Goal: Task Accomplishment & Management: Complete application form

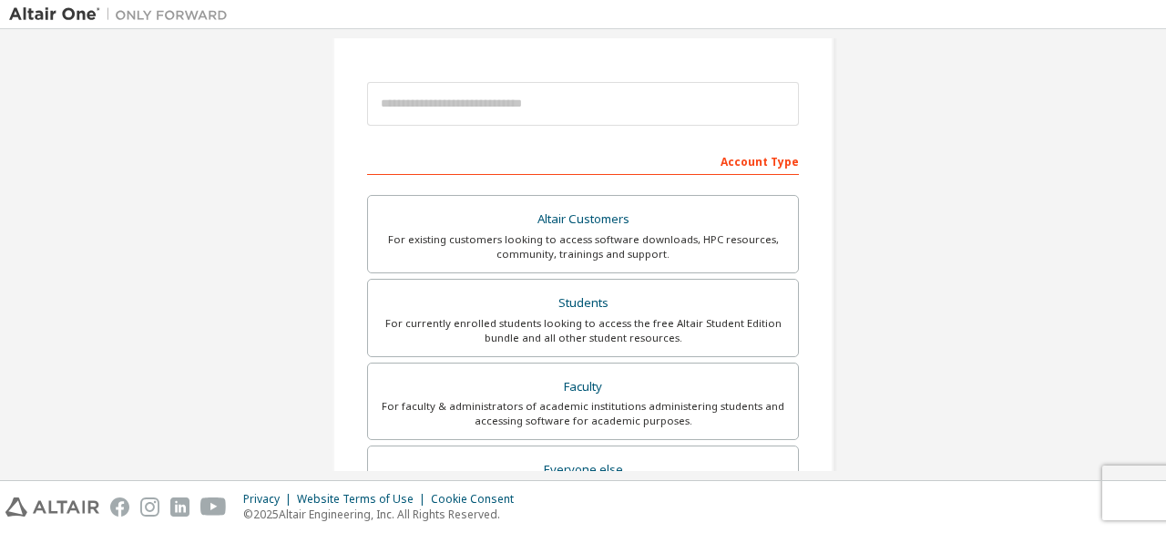
scroll to position [91, 0]
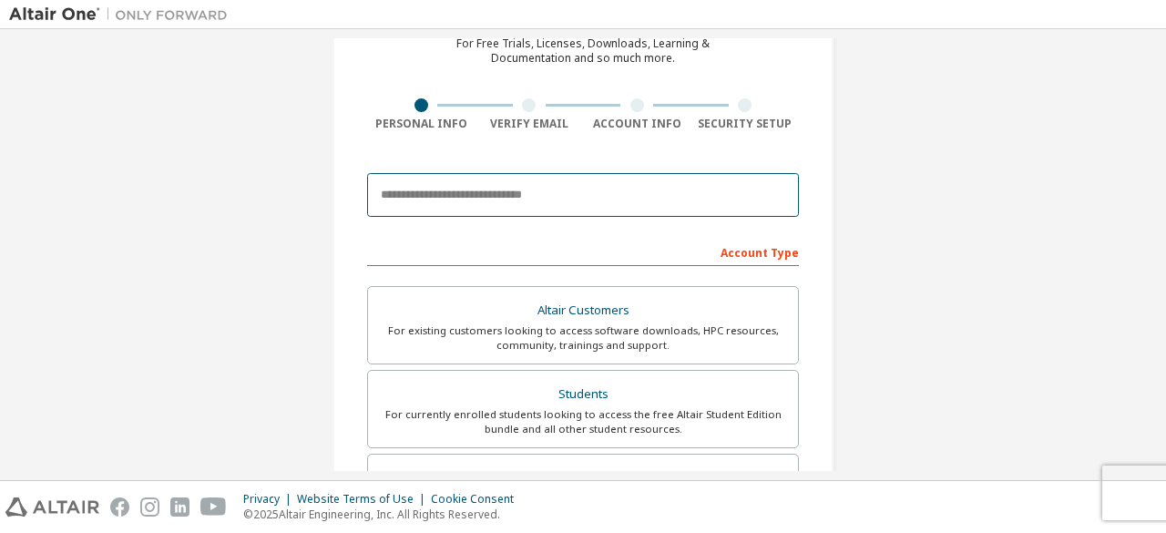
click at [582, 194] on input "email" at bounding box center [583, 195] width 432 height 44
click at [563, 190] on input "email" at bounding box center [583, 195] width 432 height 44
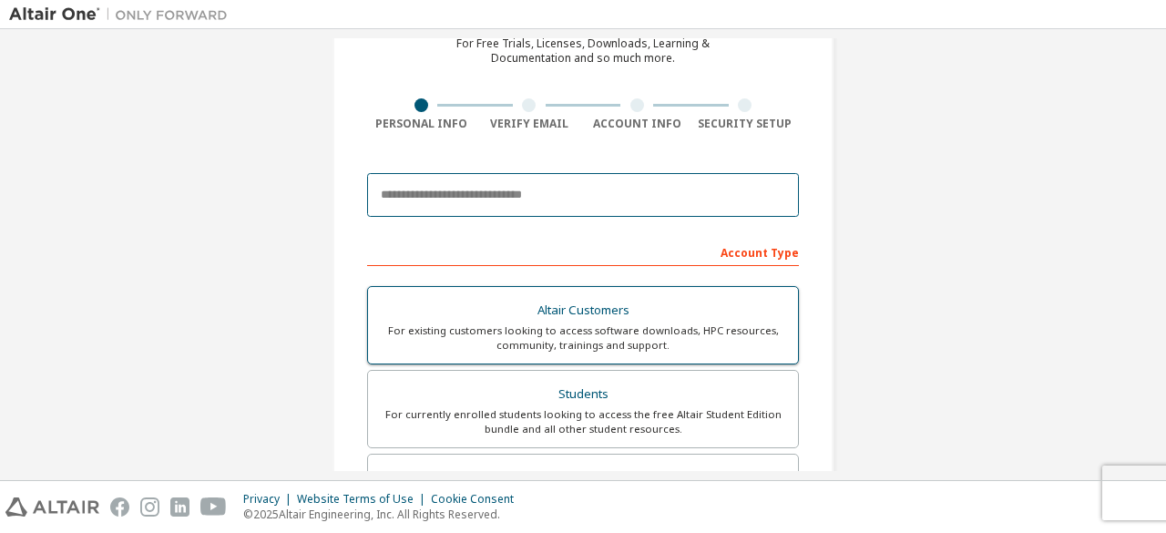
scroll to position [182, 0]
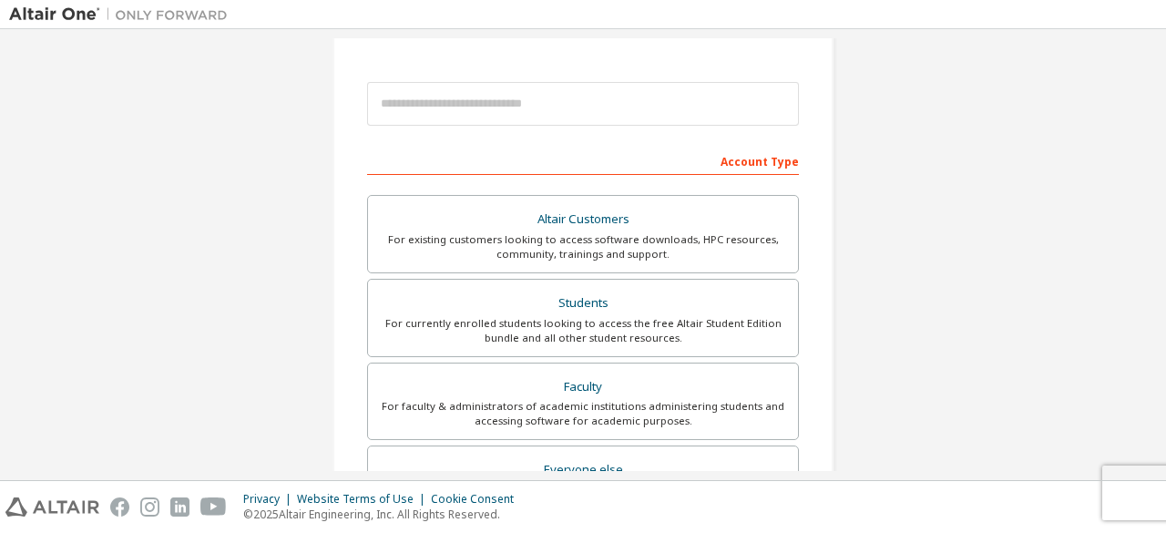
click at [565, 127] on div at bounding box center [583, 104] width 432 height 62
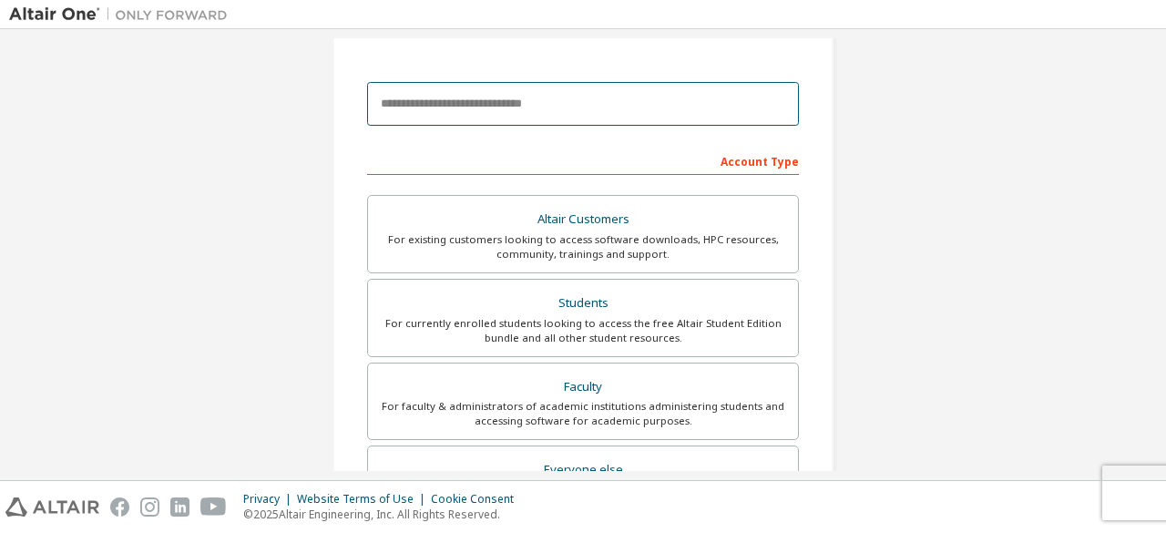
click at [642, 109] on input "email" at bounding box center [583, 104] width 432 height 44
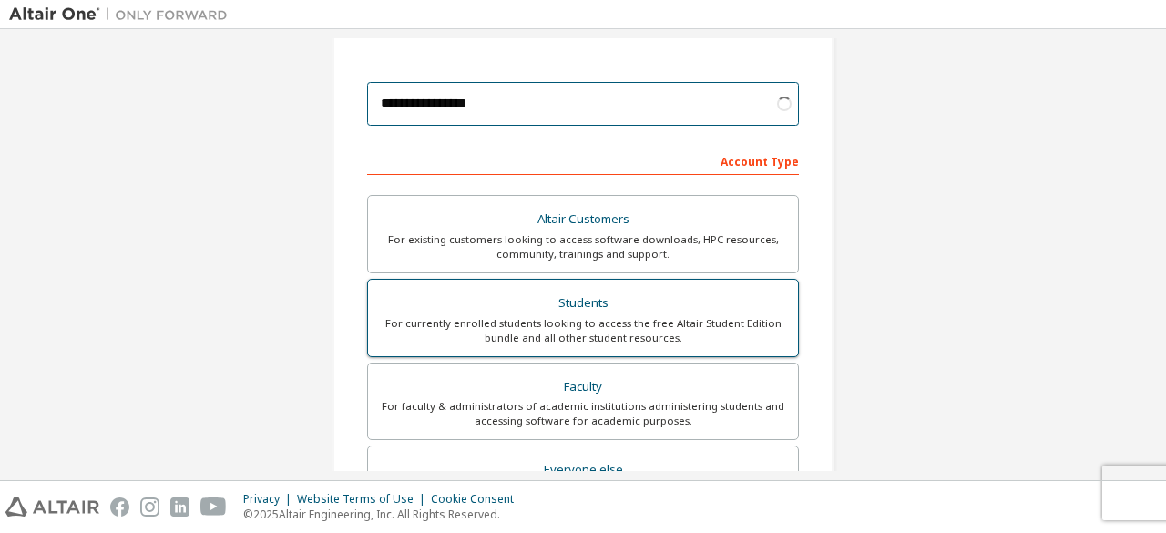
type input "**********"
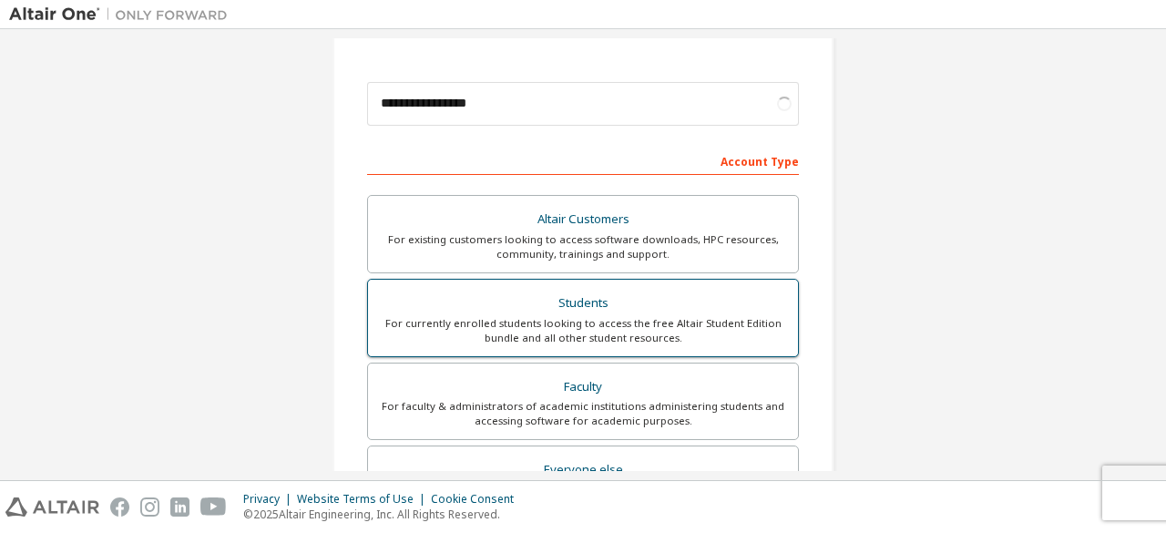
click at [591, 342] on div "For currently enrolled students looking to access the free Altair Student Editi…" at bounding box center [583, 330] width 408 height 29
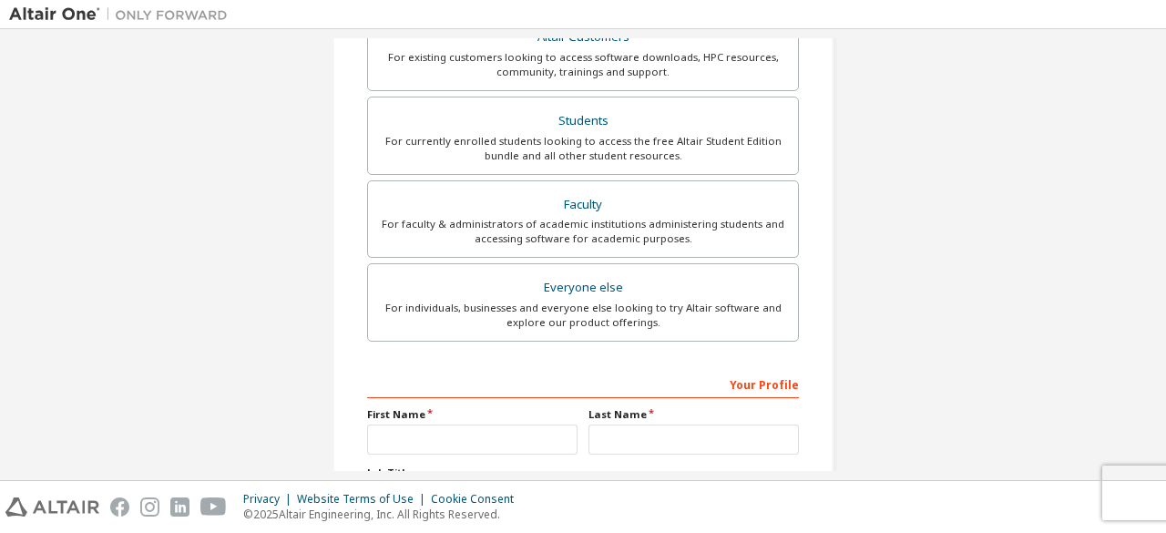
scroll to position [527, 0]
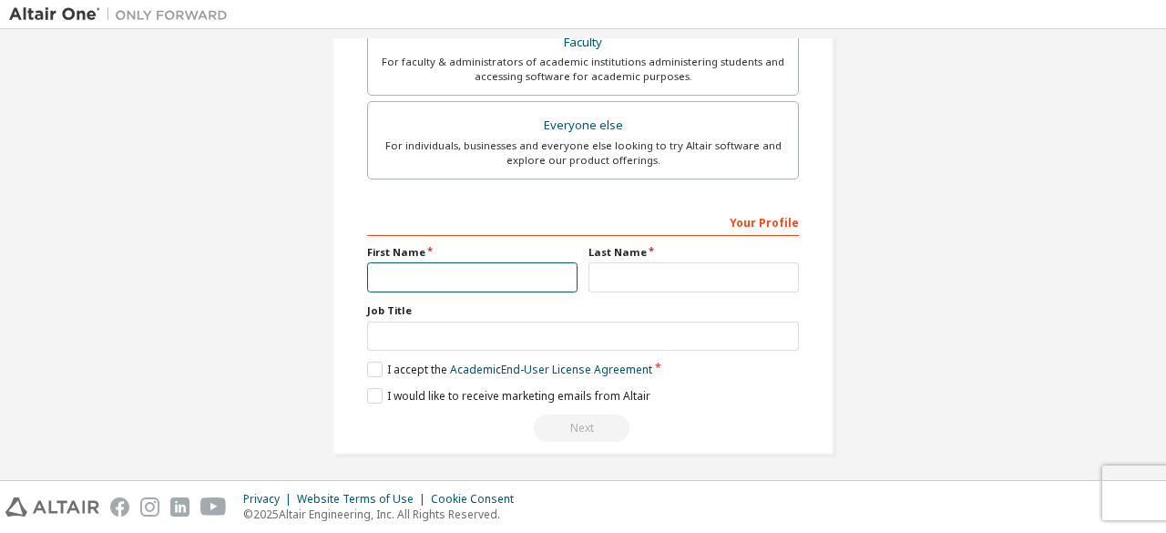
click at [471, 285] on input "text" at bounding box center [472, 277] width 211 height 30
type input "*"
type input "*****"
click at [652, 289] on div "Your Profile First Name ***** Last Name Job Title Please provide State/Province…" at bounding box center [583, 325] width 432 height 236
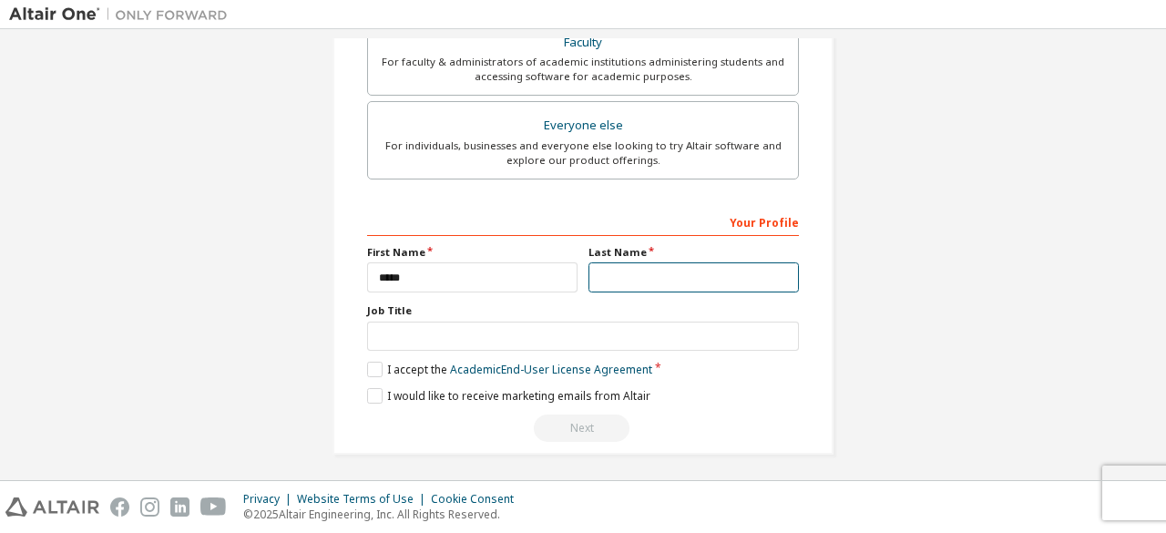
click at [665, 265] on input "text" at bounding box center [694, 277] width 211 height 30
type input "**"
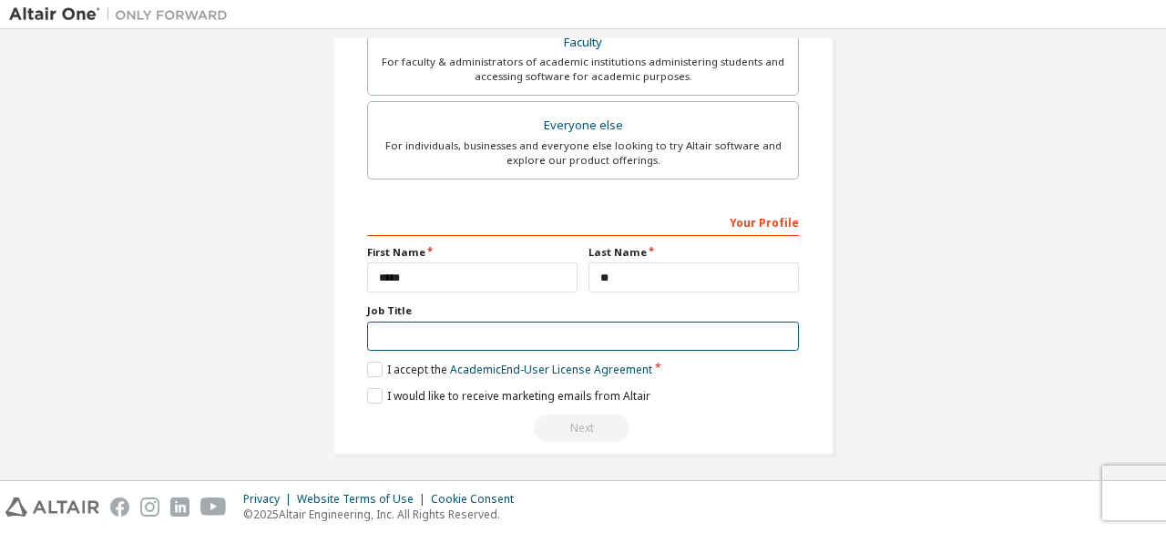
click at [403, 335] on input "text" at bounding box center [583, 337] width 432 height 30
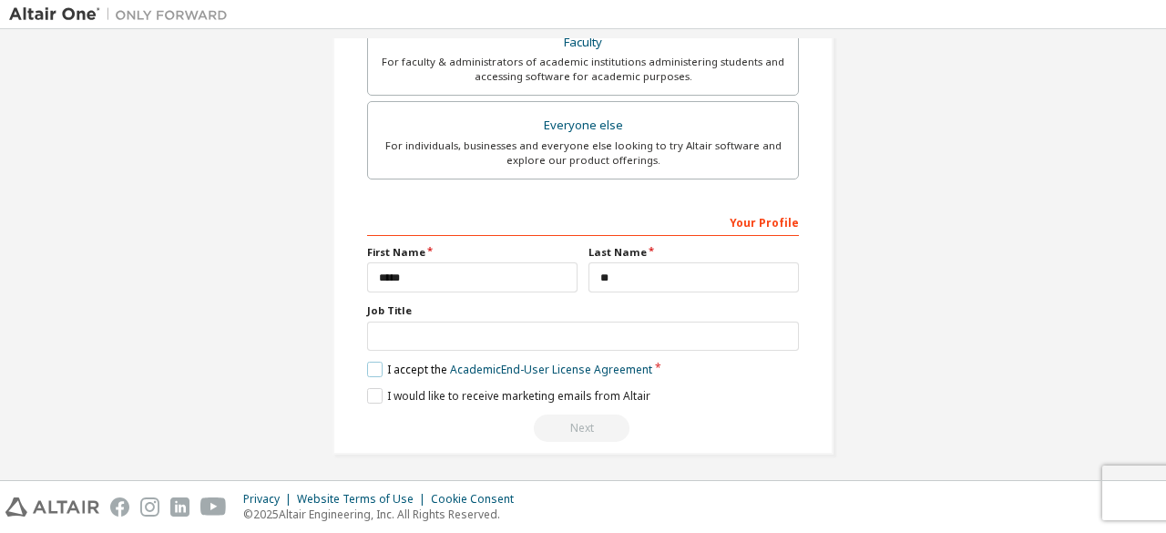
click at [373, 362] on label "I accept the Academic End-User License Agreement" at bounding box center [509, 369] width 285 height 15
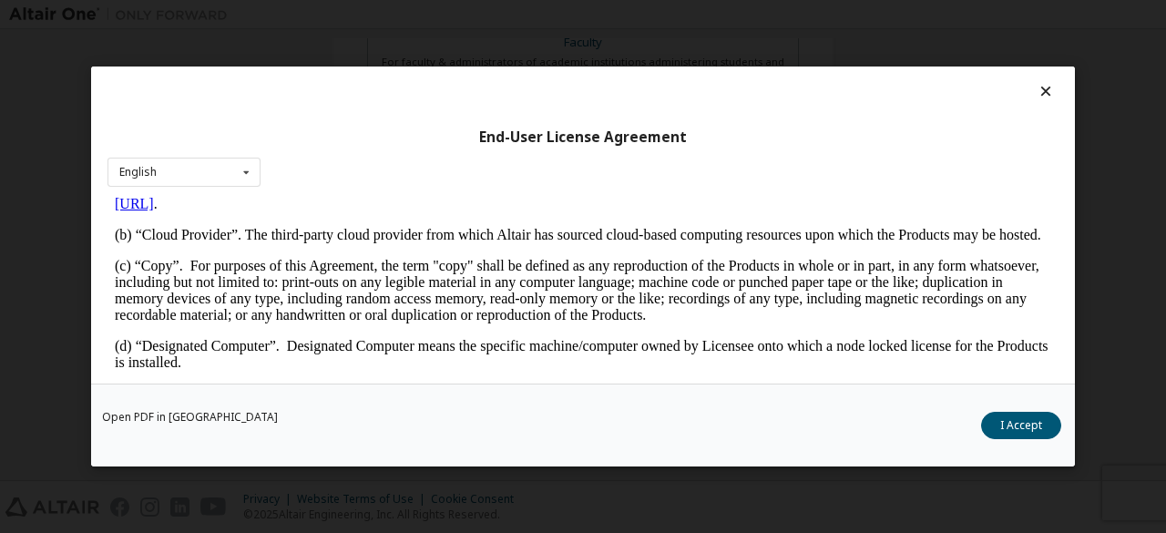
scroll to position [911, 0]
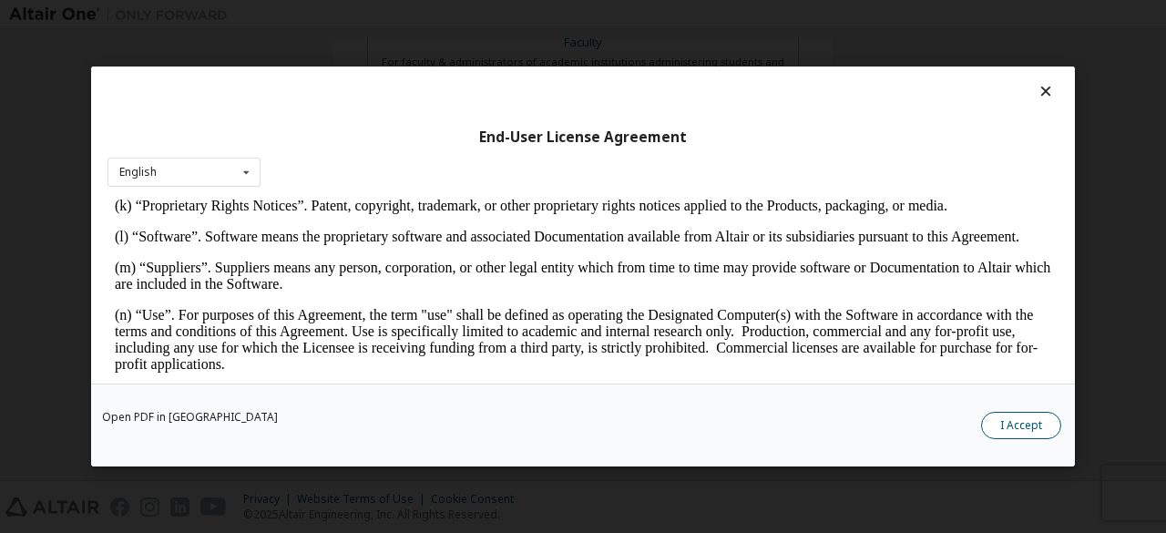
click at [1019, 427] on button "I Accept" at bounding box center [1021, 425] width 80 height 27
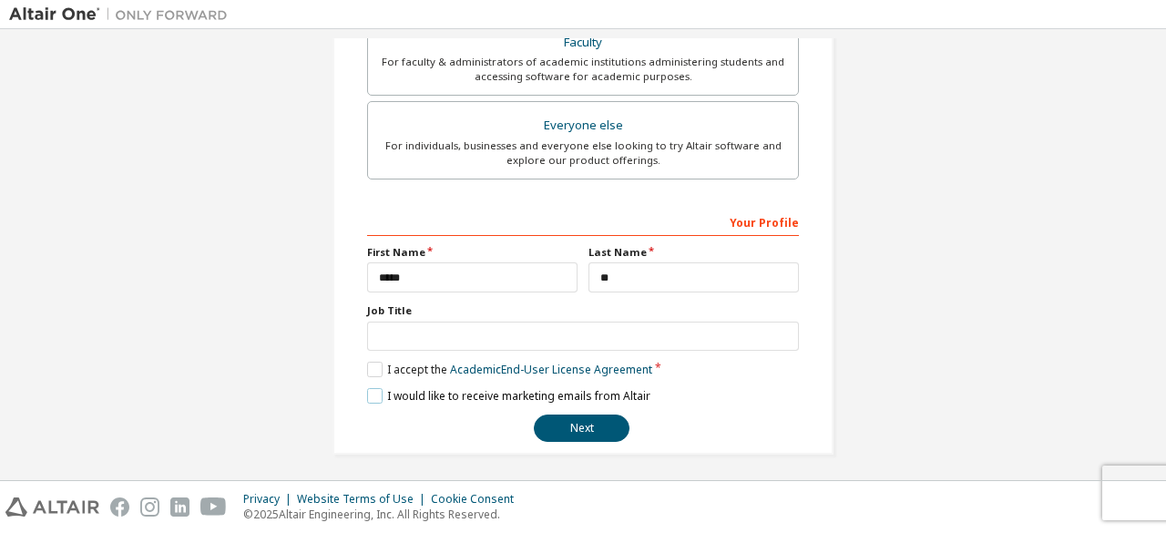
click at [371, 389] on label "I would like to receive marketing emails from Altair" at bounding box center [508, 395] width 283 height 15
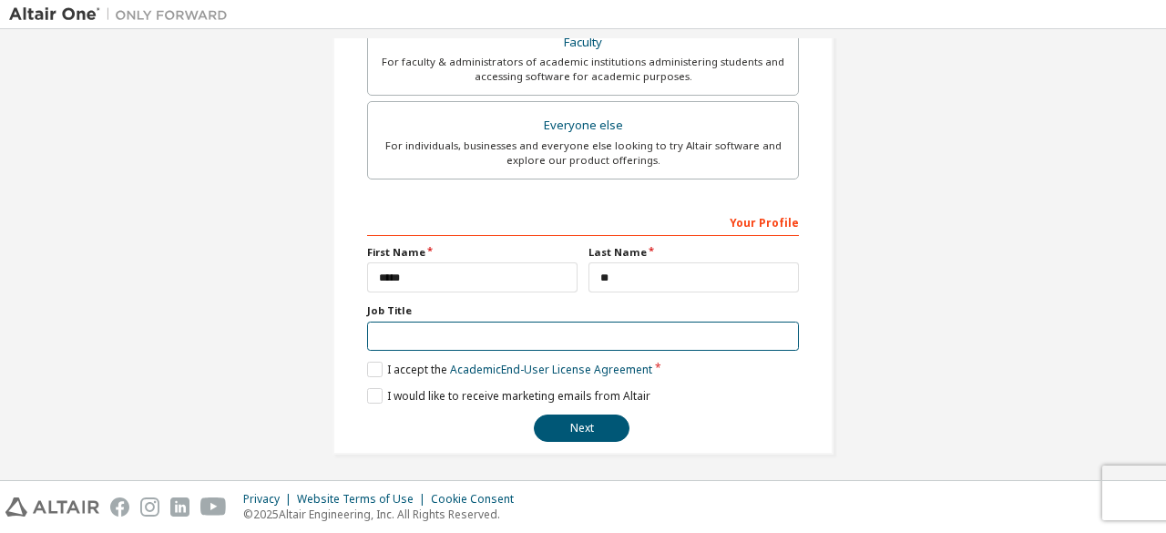
click at [399, 334] on input "text" at bounding box center [583, 337] width 432 height 30
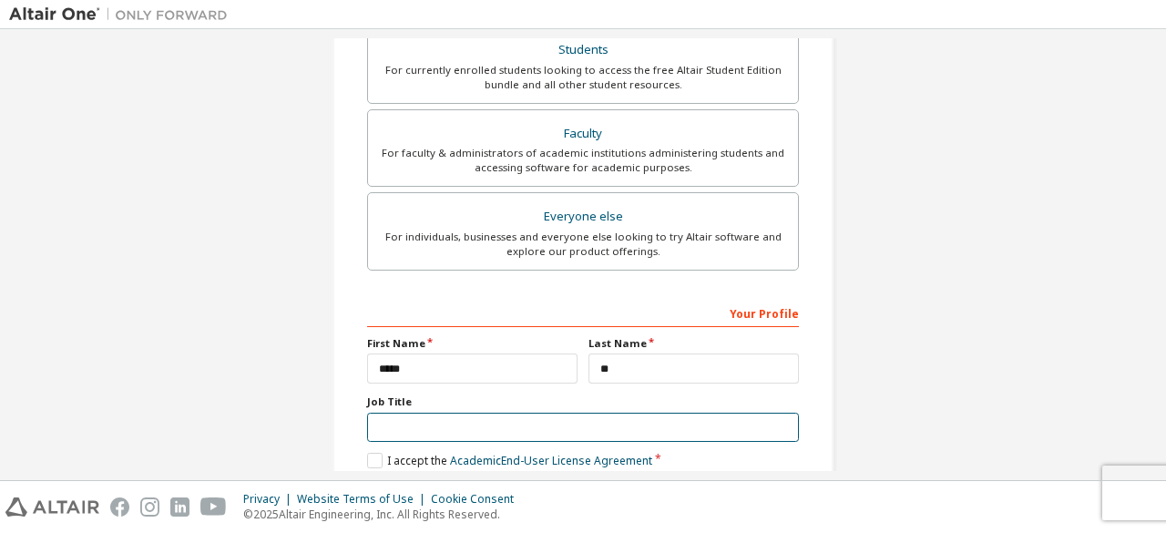
type input "*"
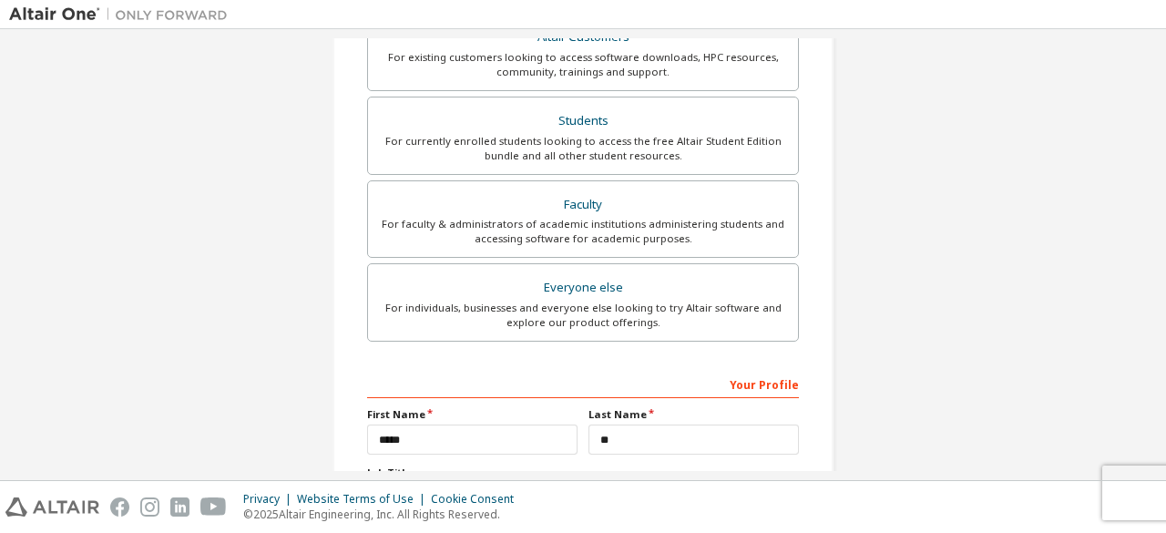
scroll to position [527, 0]
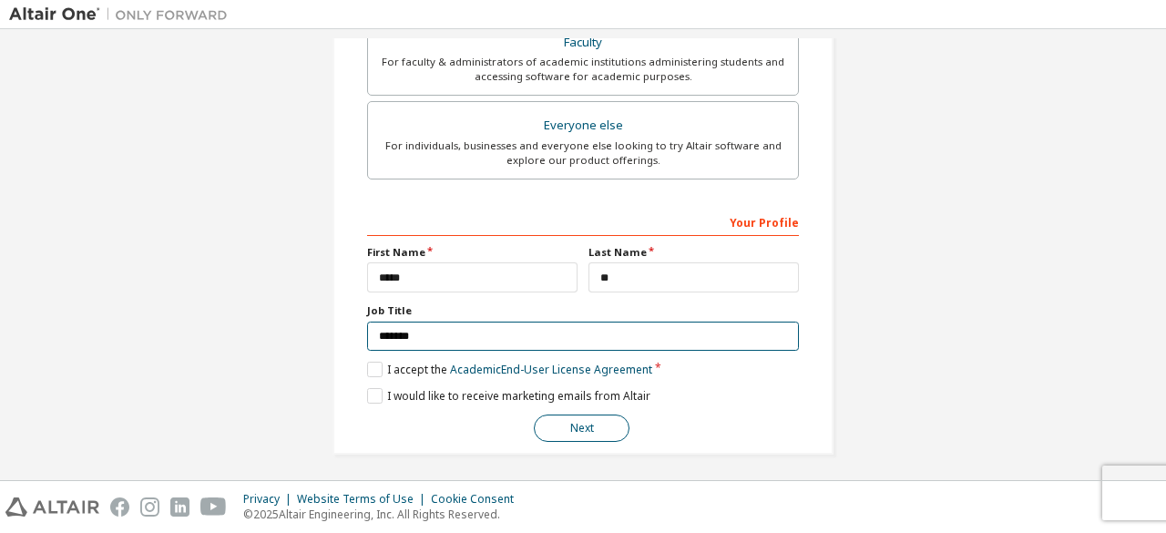
type input "*******"
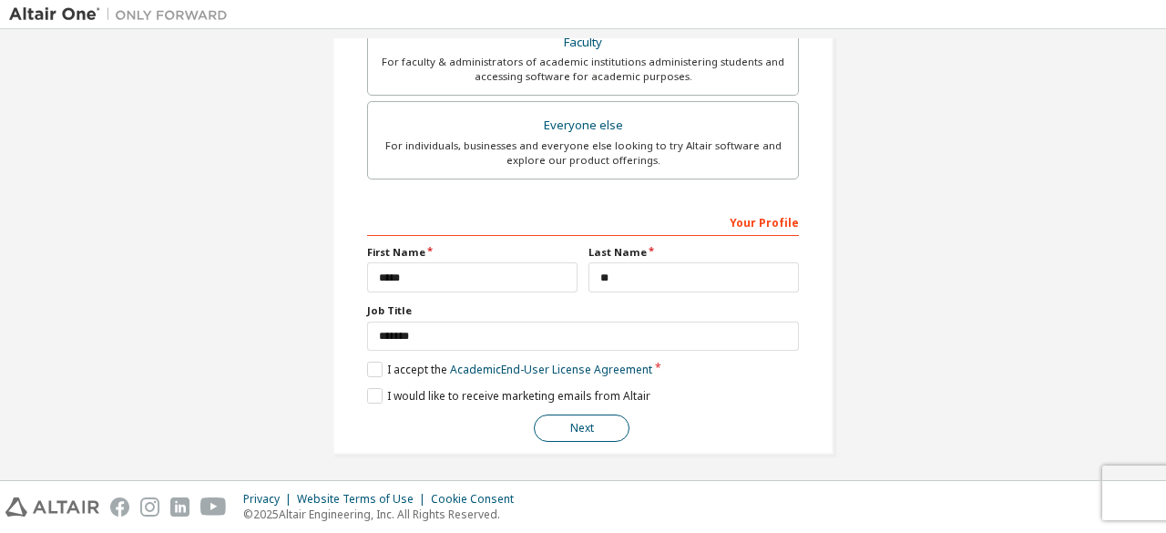
click at [569, 426] on button "Next" at bounding box center [582, 428] width 96 height 27
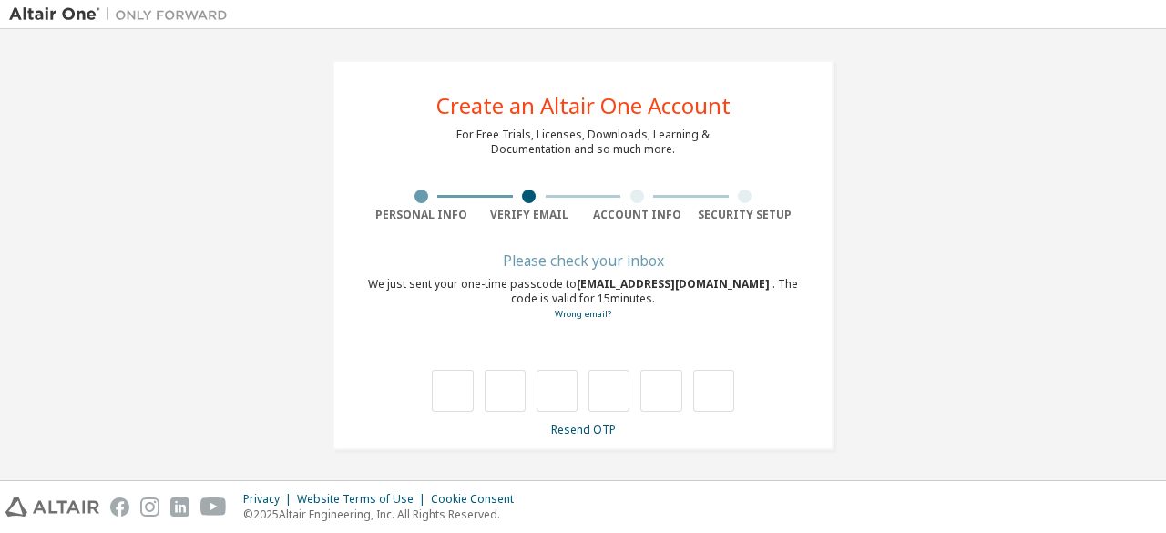
type input "*"
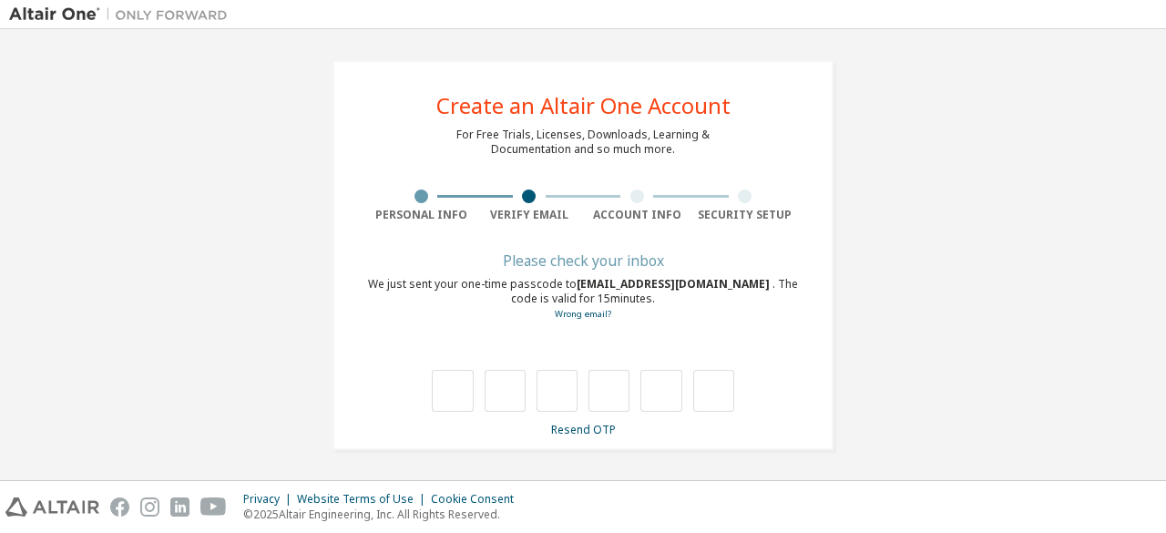
type input "*"
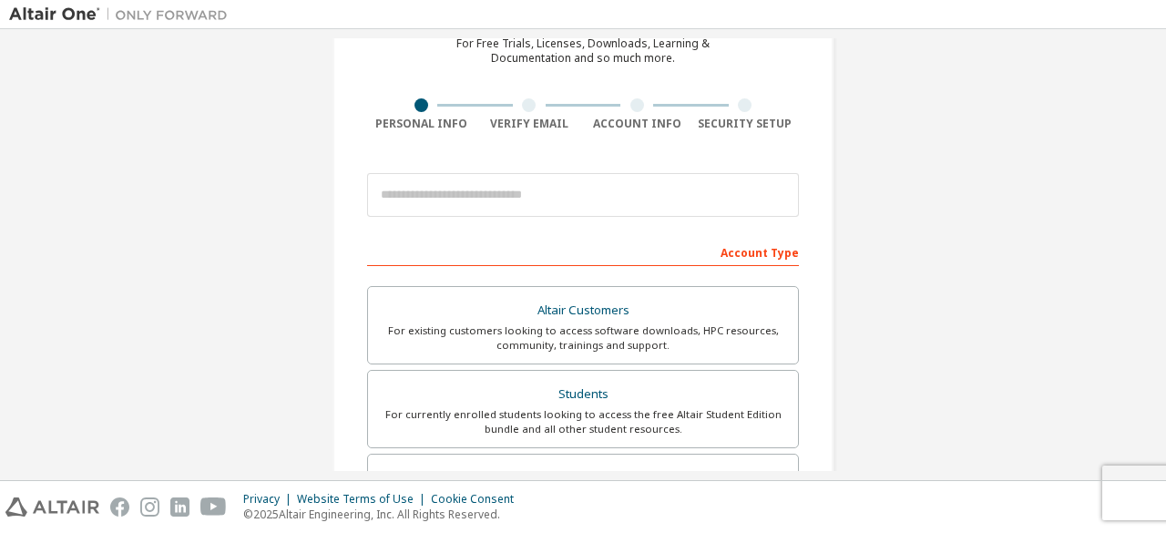
scroll to position [182, 0]
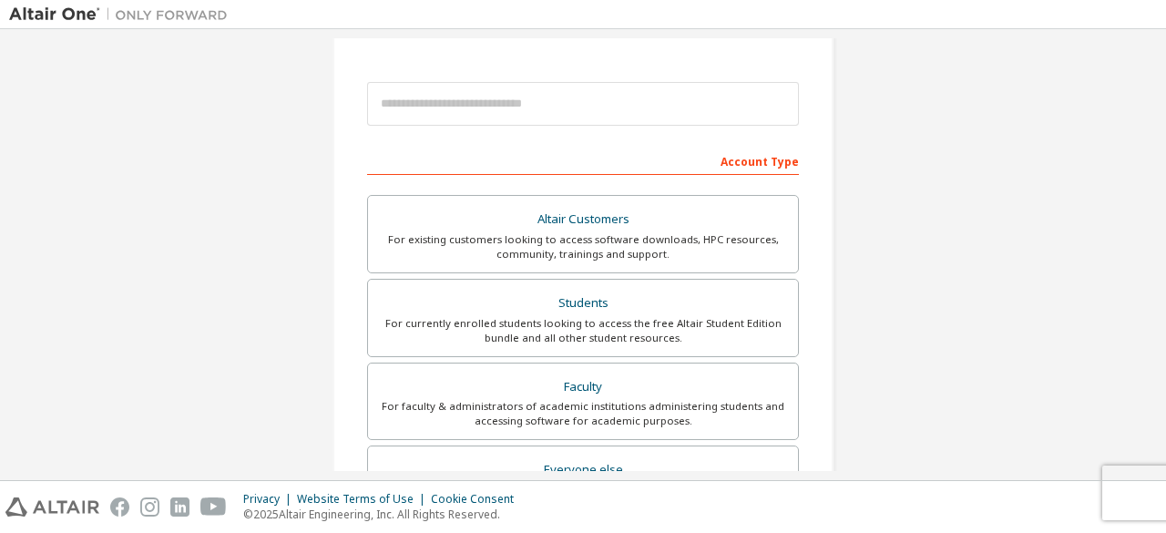
click at [904, 201] on div "Create an Altair One Account For Free Trials, Licenses, Downloads, Learning & D…" at bounding box center [583, 338] width 1148 height 965
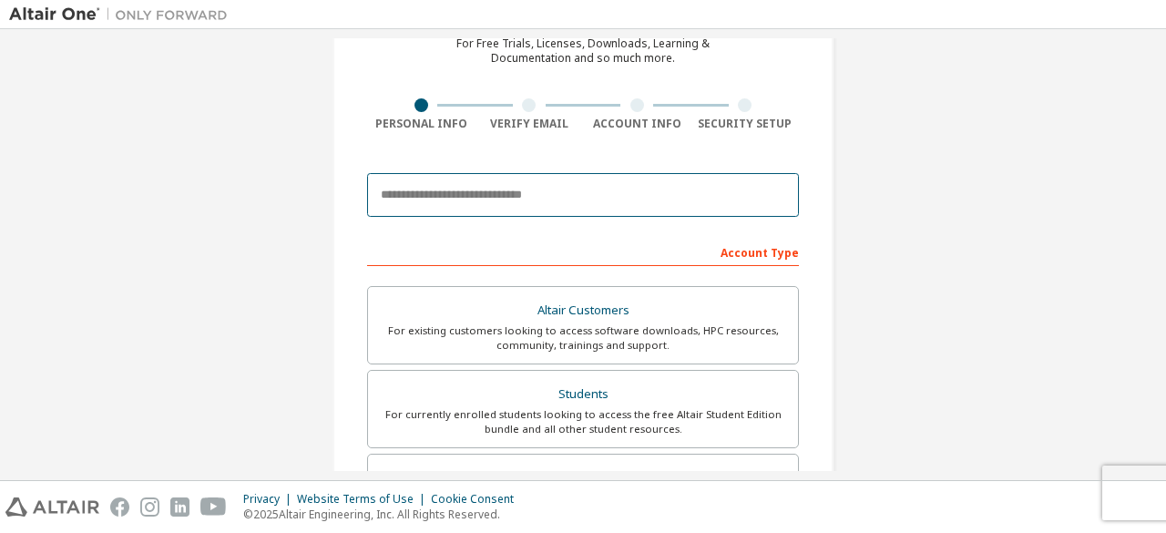
click at [556, 207] on input "email" at bounding box center [583, 195] width 432 height 44
type input "**********"
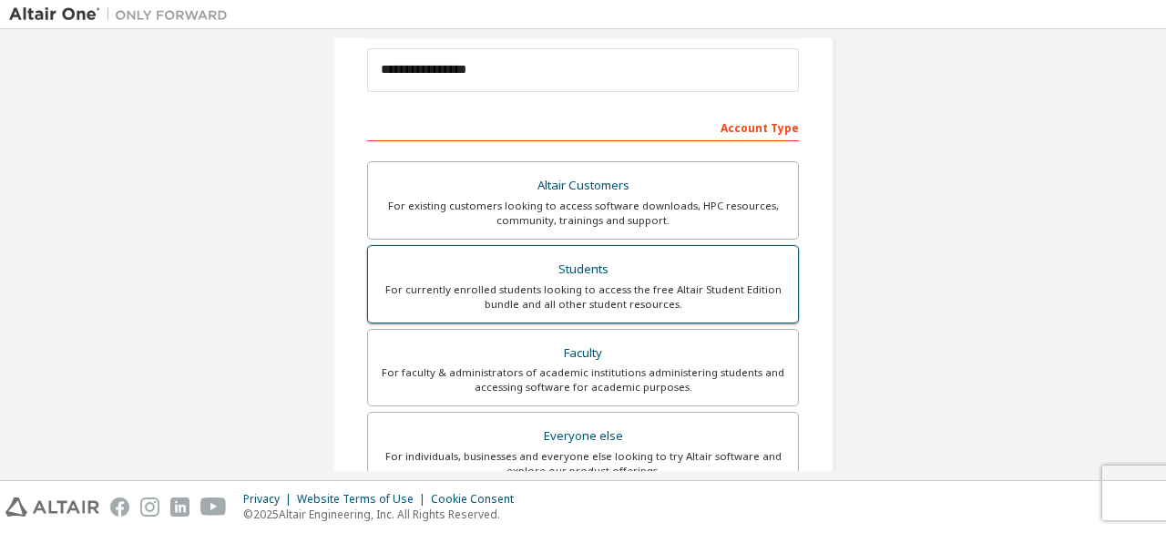
click at [562, 283] on div "For currently enrolled students looking to access the free Altair Student Editi…" at bounding box center [583, 297] width 408 height 29
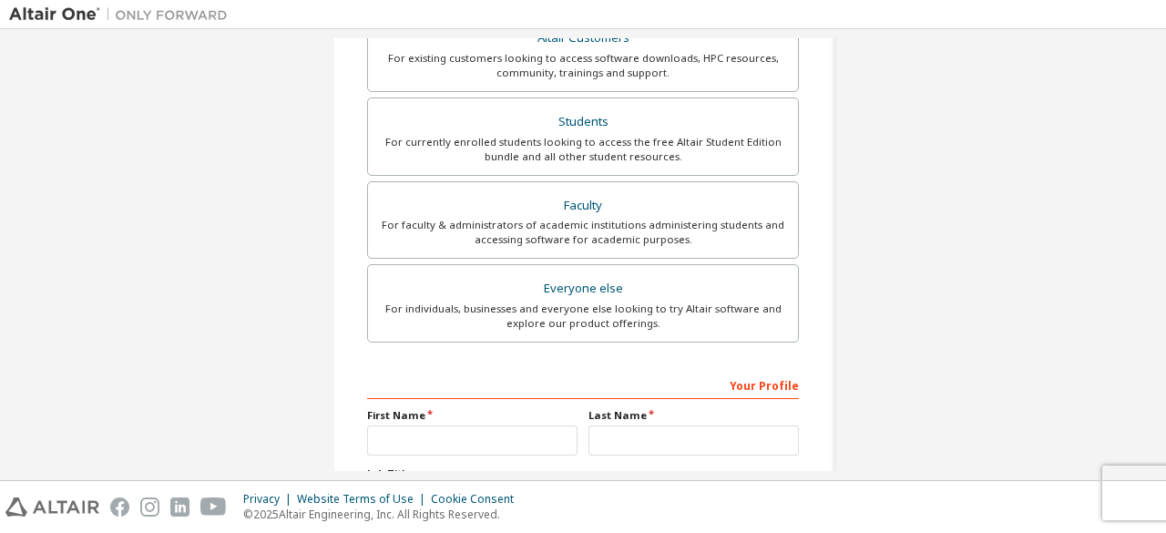
scroll to position [585, 0]
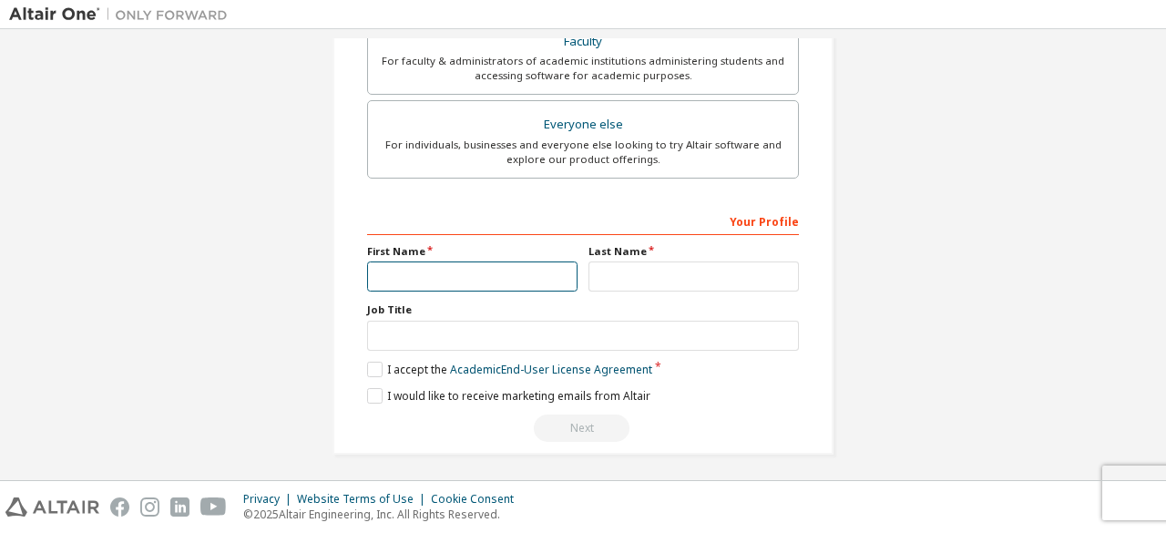
click at [514, 279] on input "text" at bounding box center [472, 277] width 211 height 30
type input "*****"
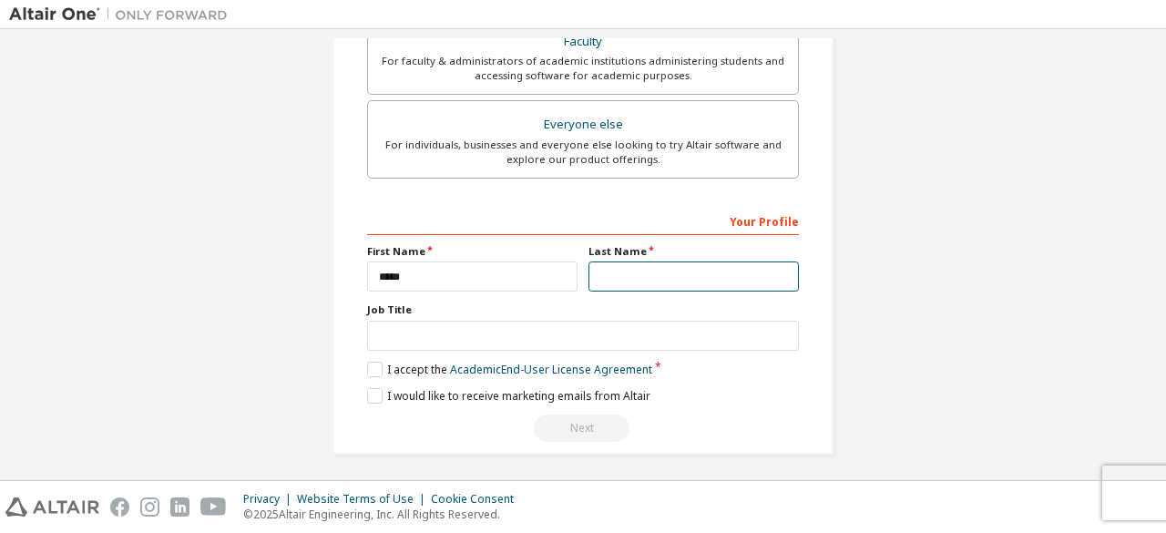
click at [687, 281] on input "text" at bounding box center [694, 277] width 211 height 30
type input "**"
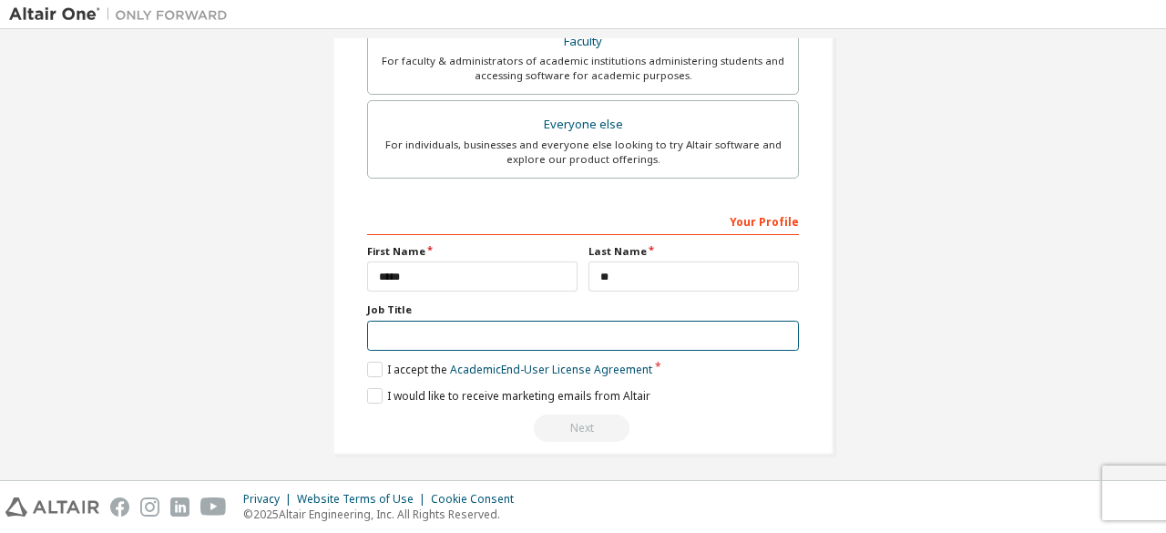
click at [591, 325] on input "text" at bounding box center [583, 336] width 432 height 30
type input "*******"
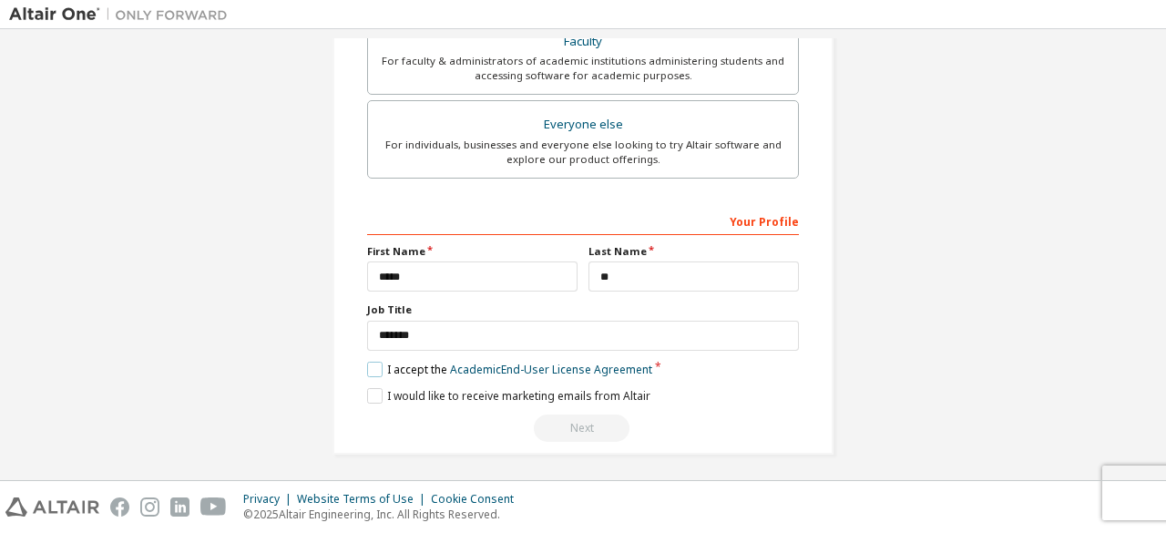
click at [376, 362] on label "I accept the Academic End-User License Agreement" at bounding box center [509, 369] width 285 height 15
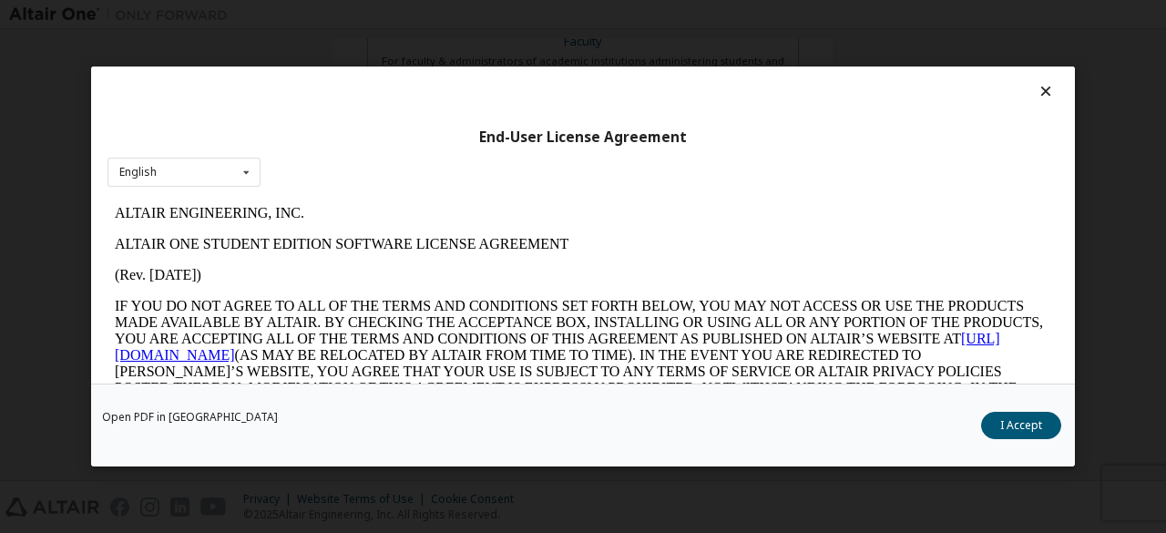
scroll to position [0, 0]
drag, startPoint x: 1026, startPoint y: 431, endPoint x: 827, endPoint y: 445, distance: 199.1
click at [1025, 431] on button "I Accept" at bounding box center [1021, 425] width 80 height 27
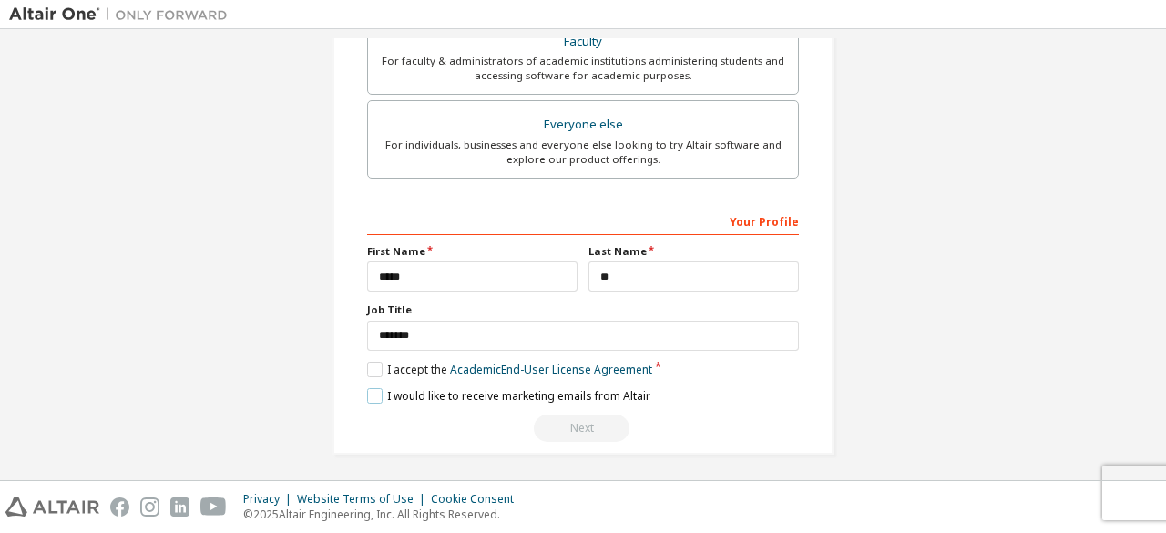
click at [375, 398] on label "I would like to receive marketing emails from Altair" at bounding box center [508, 395] width 283 height 15
click at [590, 424] on div "Next" at bounding box center [583, 428] width 432 height 27
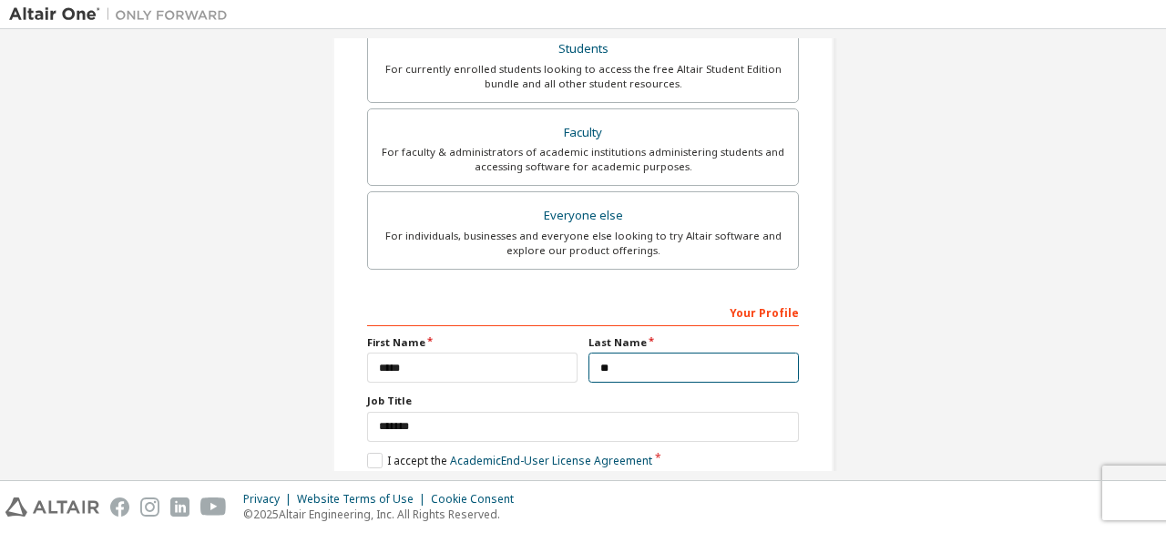
click at [655, 364] on input "**" at bounding box center [694, 368] width 211 height 30
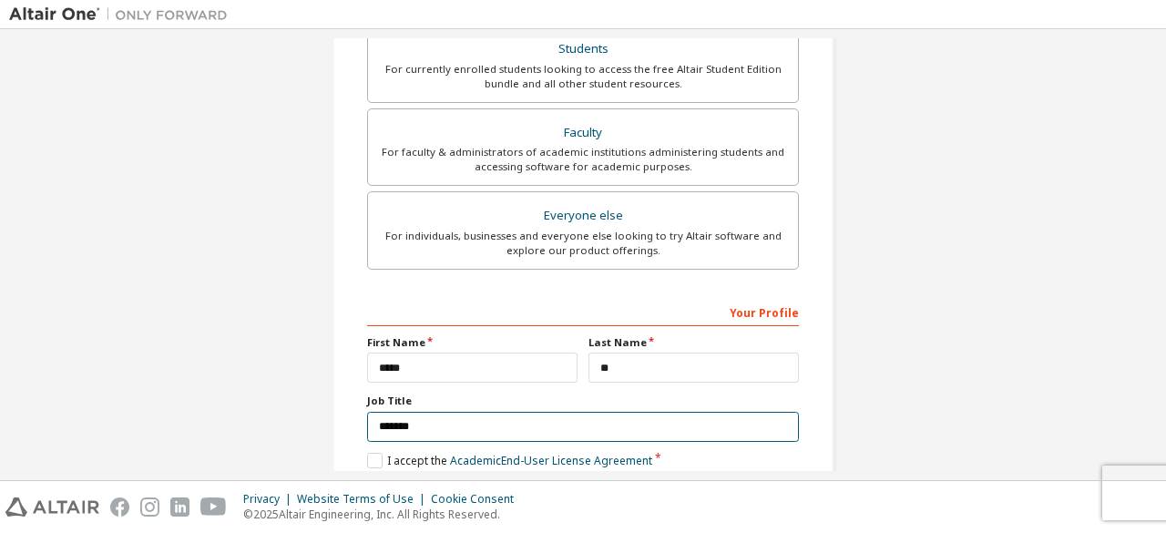
click at [638, 426] on input "*******" at bounding box center [583, 427] width 432 height 30
drag, startPoint x: 533, startPoint y: 428, endPoint x: 447, endPoint y: 428, distance: 86.6
click at [447, 428] on input "*******" at bounding box center [583, 427] width 432 height 30
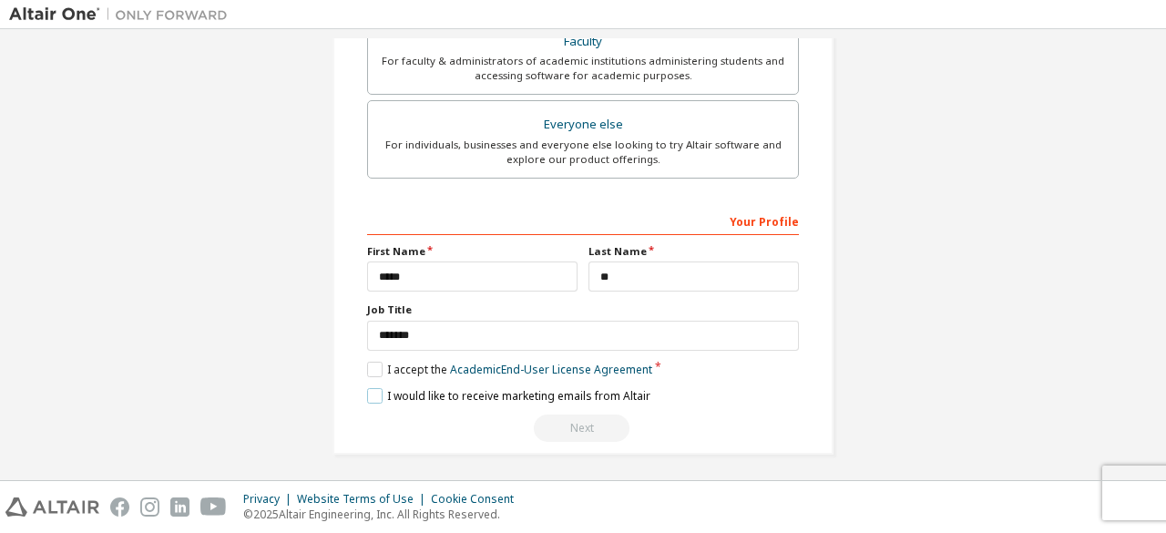
click at [404, 388] on label "I would like to receive marketing emails from Altair" at bounding box center [508, 395] width 283 height 15
click at [414, 370] on label "I accept the Academic End-User License Agreement" at bounding box center [509, 369] width 285 height 15
click at [412, 372] on div "**********" at bounding box center [583, 324] width 432 height 236
click at [560, 367] on link "Academic End-User License Agreement" at bounding box center [551, 369] width 202 height 15
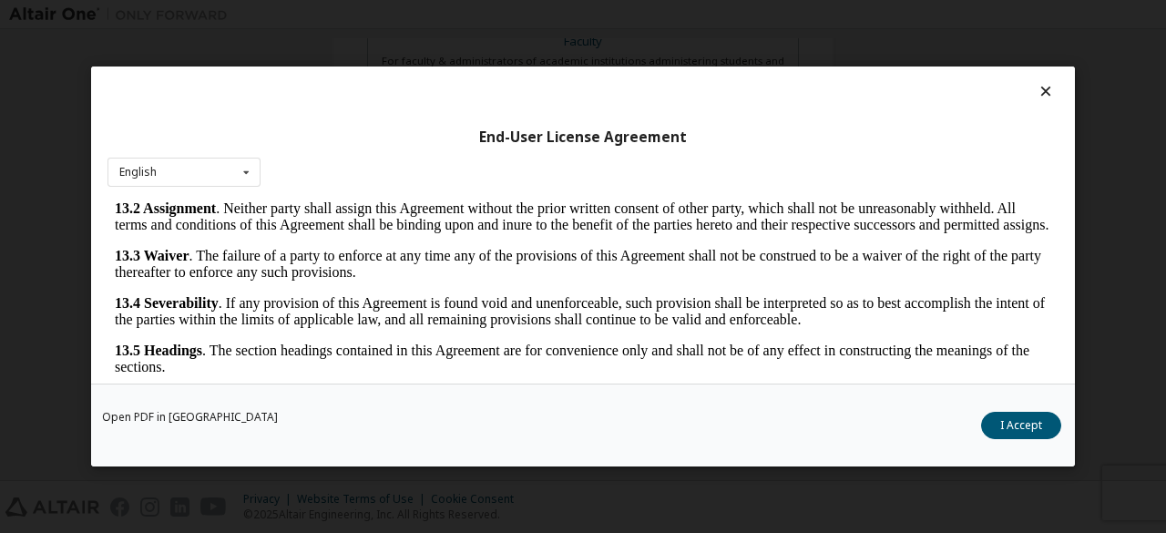
scroll to position [75, 0]
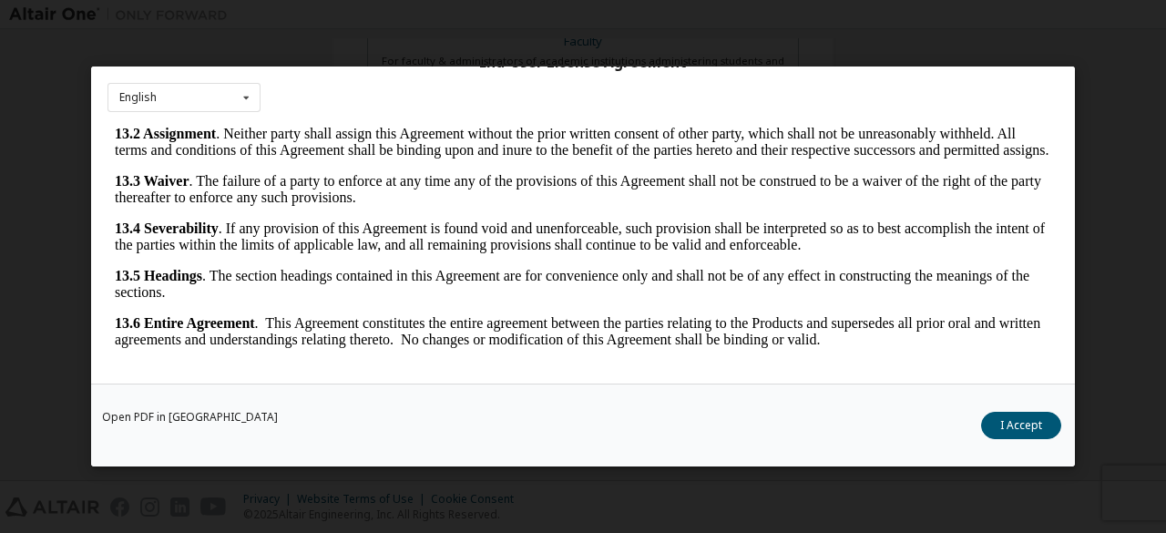
click at [1009, 420] on button "I Accept" at bounding box center [1021, 425] width 80 height 27
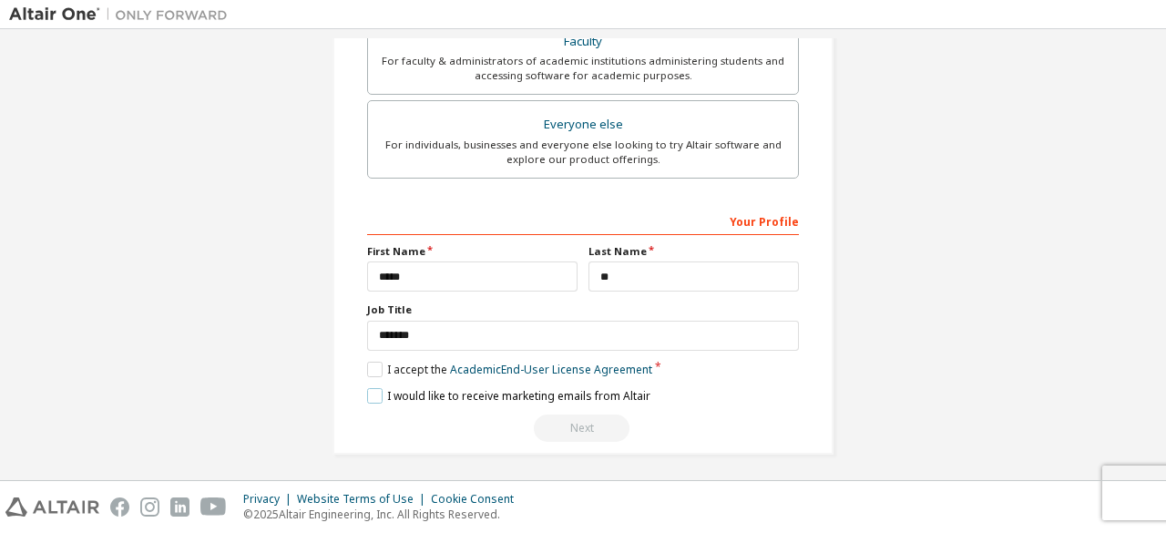
click at [370, 391] on label "I would like to receive marketing emails from Altair" at bounding box center [508, 395] width 283 height 15
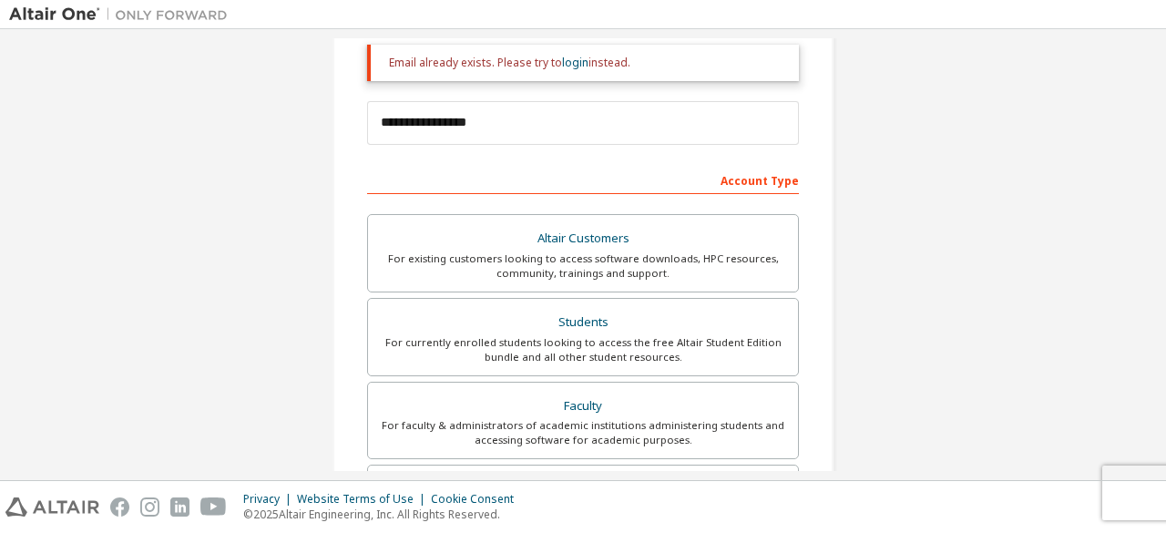
scroll to position [38, 0]
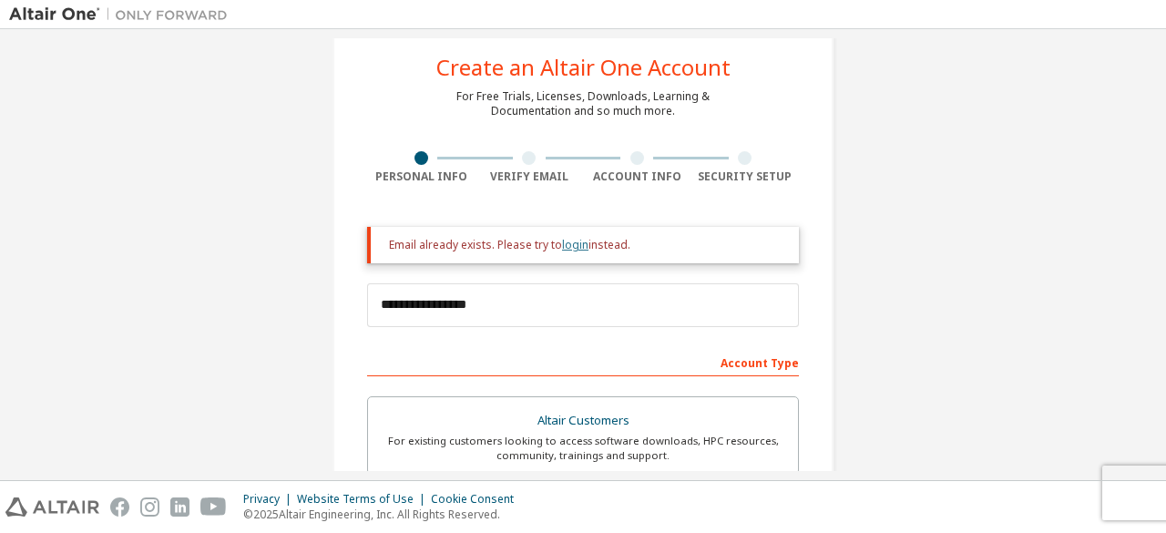
click at [565, 241] on link "login" at bounding box center [575, 244] width 26 height 15
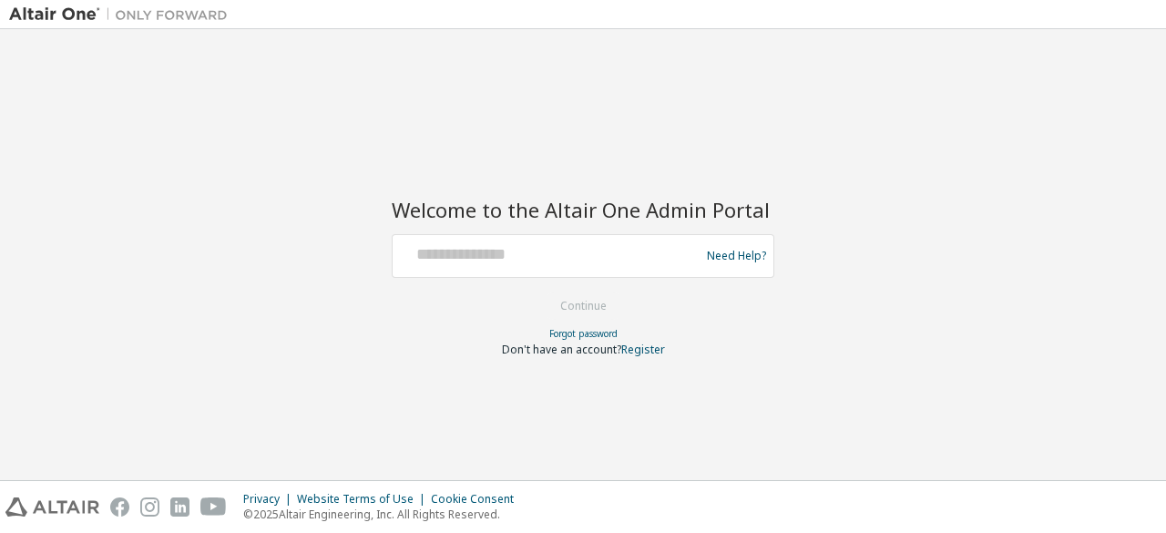
click at [550, 270] on div at bounding box center [549, 256] width 298 height 35
click at [550, 272] on div at bounding box center [549, 256] width 298 height 35
drag, startPoint x: 345, startPoint y: 292, endPoint x: 402, endPoint y: 262, distance: 63.6
click at [350, 287] on div "Welcome to the Altair One Admin Portal Need Help? Please make sure that you pro…" at bounding box center [583, 254] width 1148 height 433
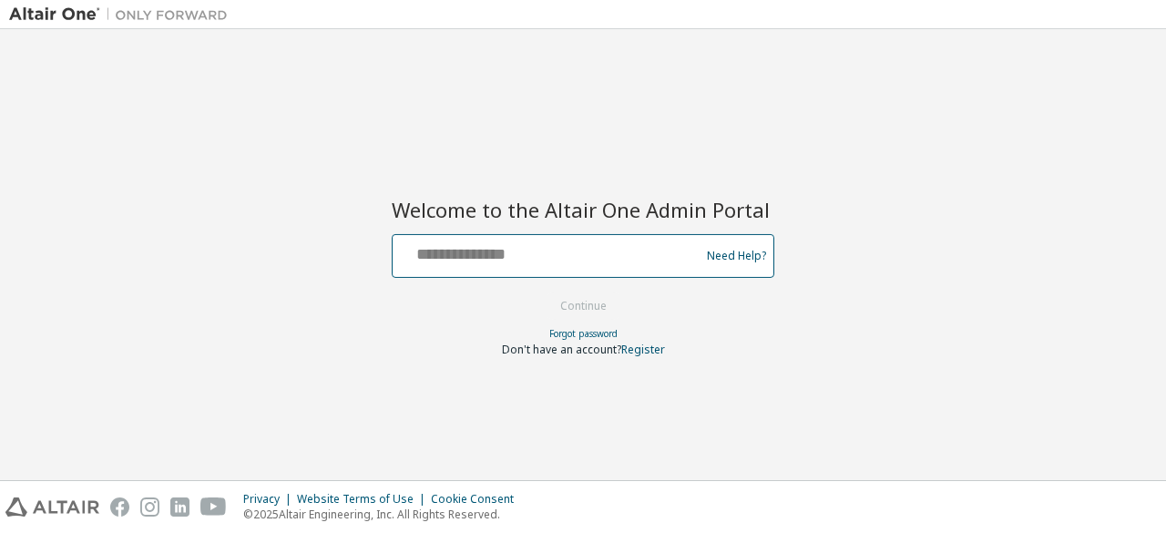
click at [447, 241] on input "text" at bounding box center [549, 252] width 298 height 26
type input "**********"
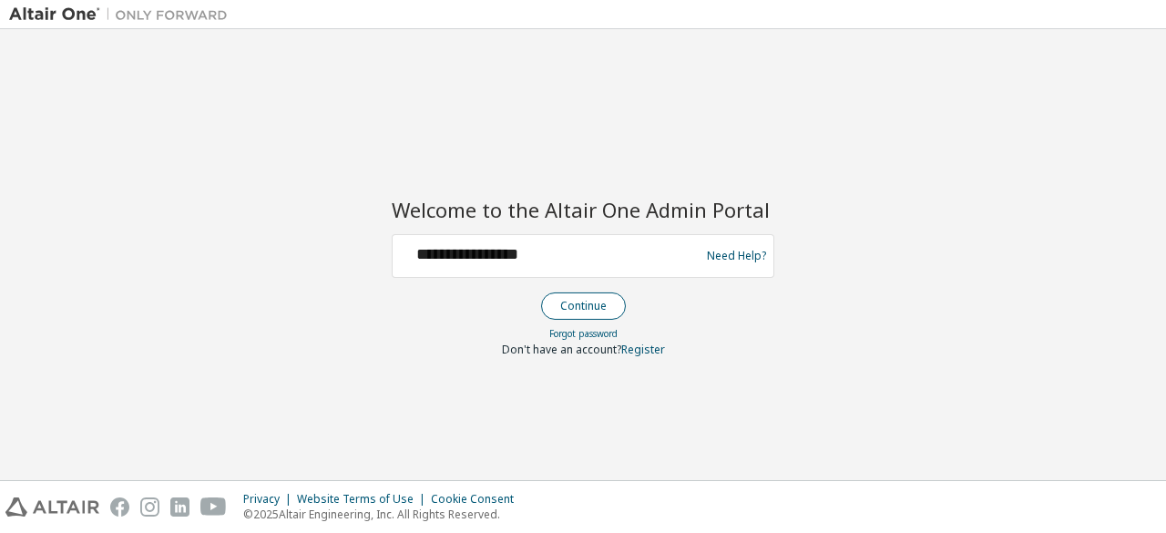
click at [568, 307] on button "Continue" at bounding box center [583, 306] width 85 height 27
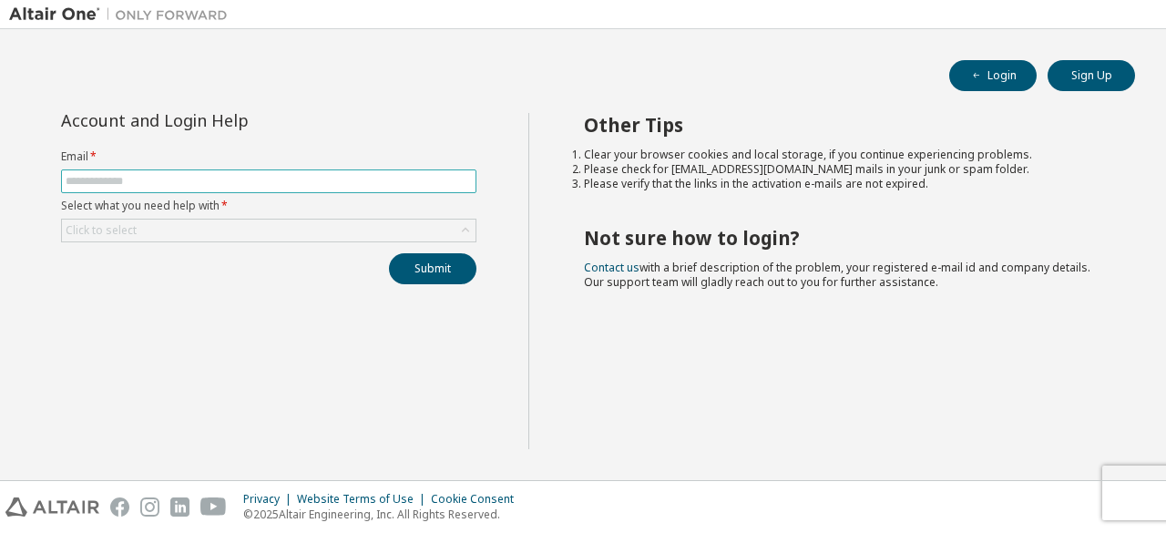
click at [313, 187] on input "text" at bounding box center [269, 181] width 406 height 15
type input "**********"
click at [272, 232] on div "Click to select" at bounding box center [269, 231] width 414 height 22
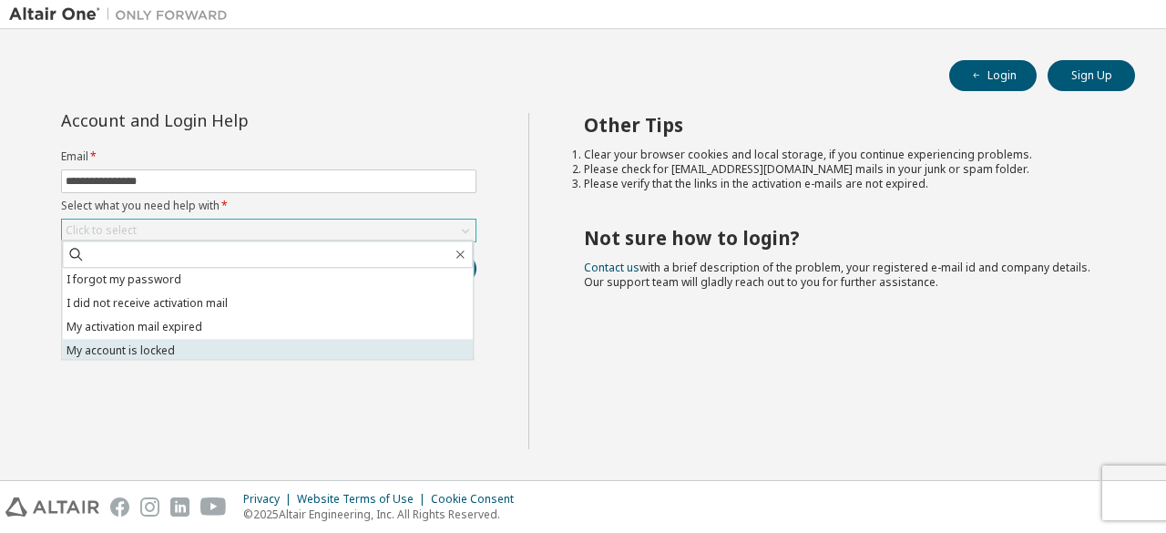
click at [216, 352] on li "My account is locked" at bounding box center [267, 351] width 411 height 24
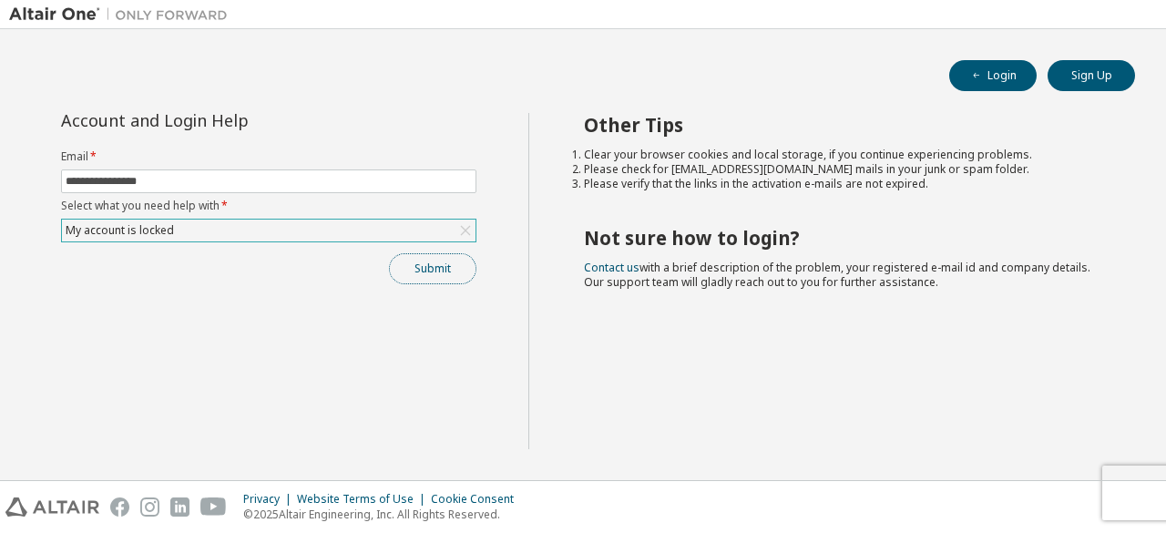
click at [435, 272] on button "Submit" at bounding box center [432, 268] width 87 height 31
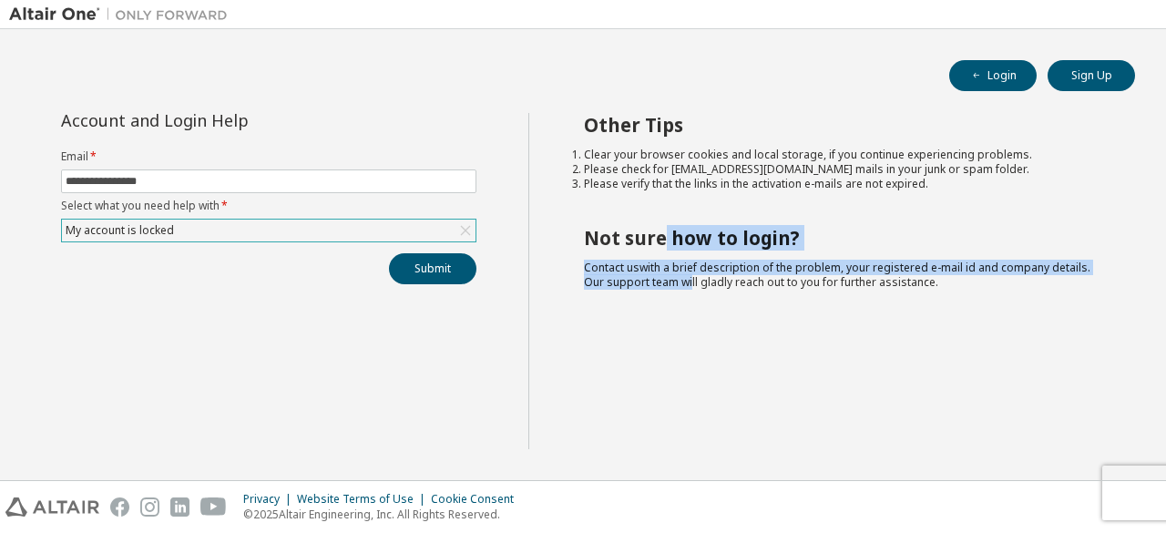
drag, startPoint x: 666, startPoint y: 215, endPoint x: 683, endPoint y: 287, distance: 74.0
click at [683, 287] on div "Other Tips Clear your browser cookies and local storage, if you continue experi…" at bounding box center [844, 281] width 630 height 336
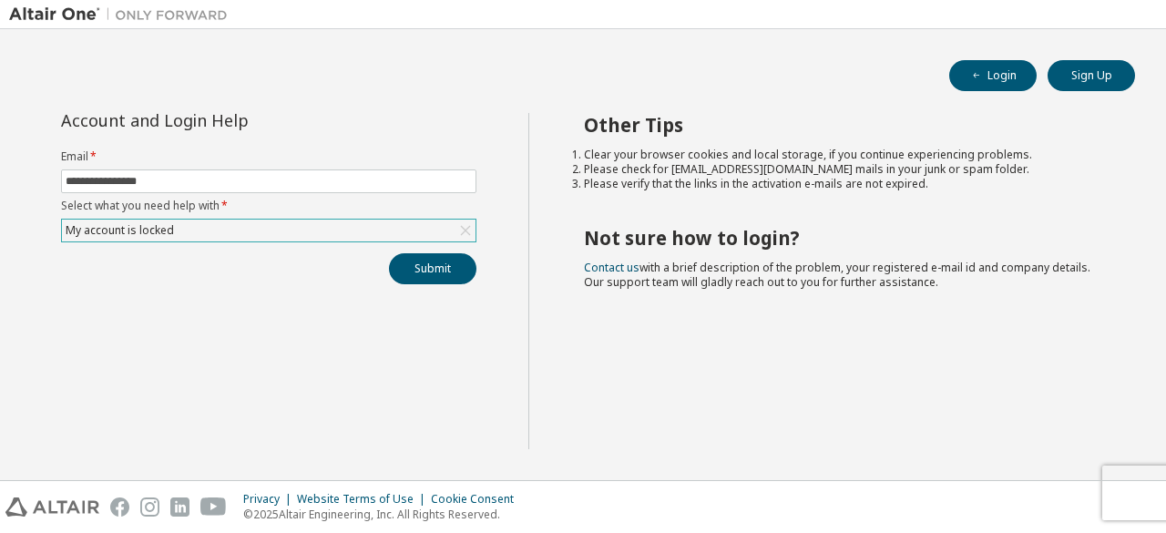
click at [711, 322] on div "Other Tips Clear your browser cookies and local storage, if you continue experi…" at bounding box center [844, 281] width 630 height 336
click at [1008, 82] on button "Login" at bounding box center [993, 75] width 87 height 31
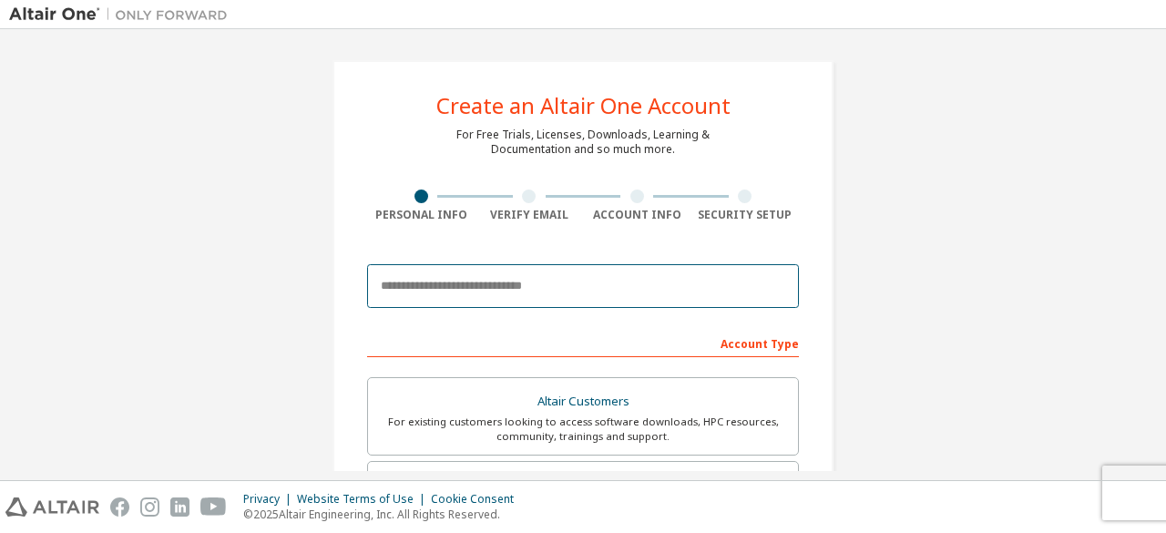
click at [533, 298] on input "email" at bounding box center [583, 286] width 432 height 44
type input "**********"
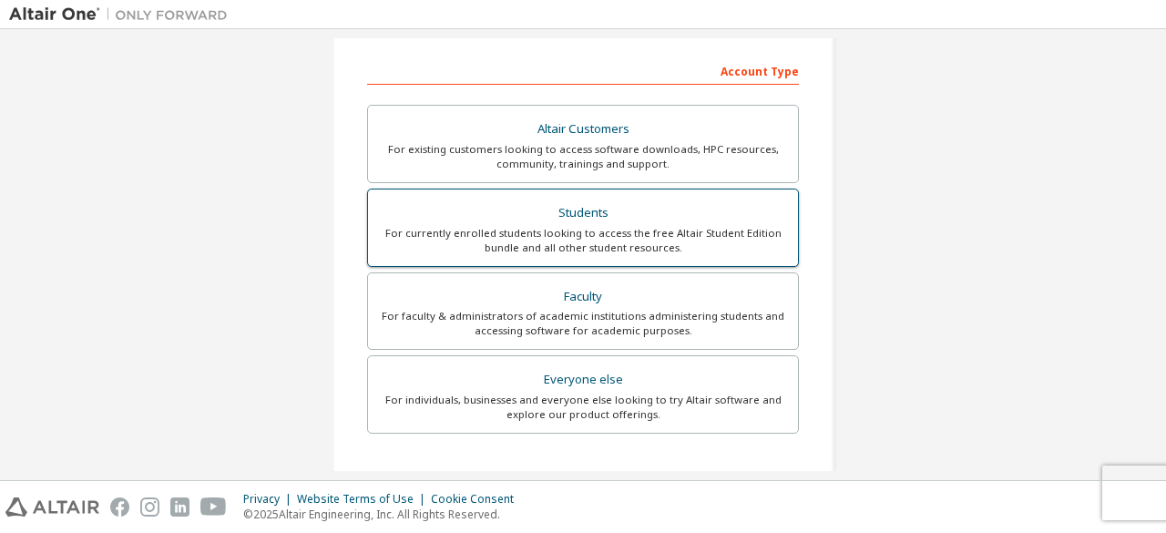
click at [530, 205] on div "Students" at bounding box center [583, 213] width 408 height 26
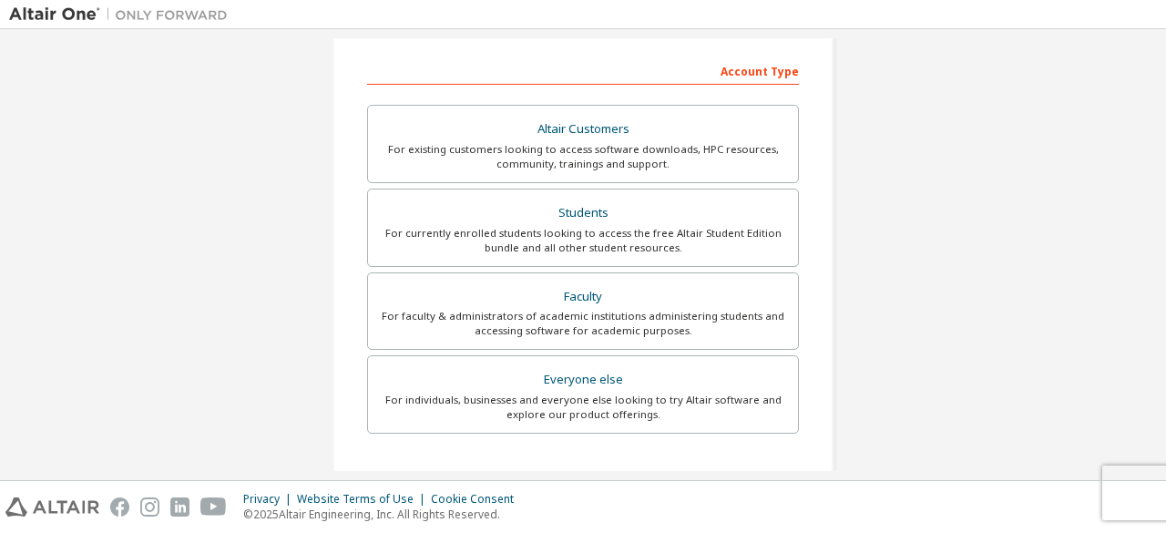
scroll to position [585, 0]
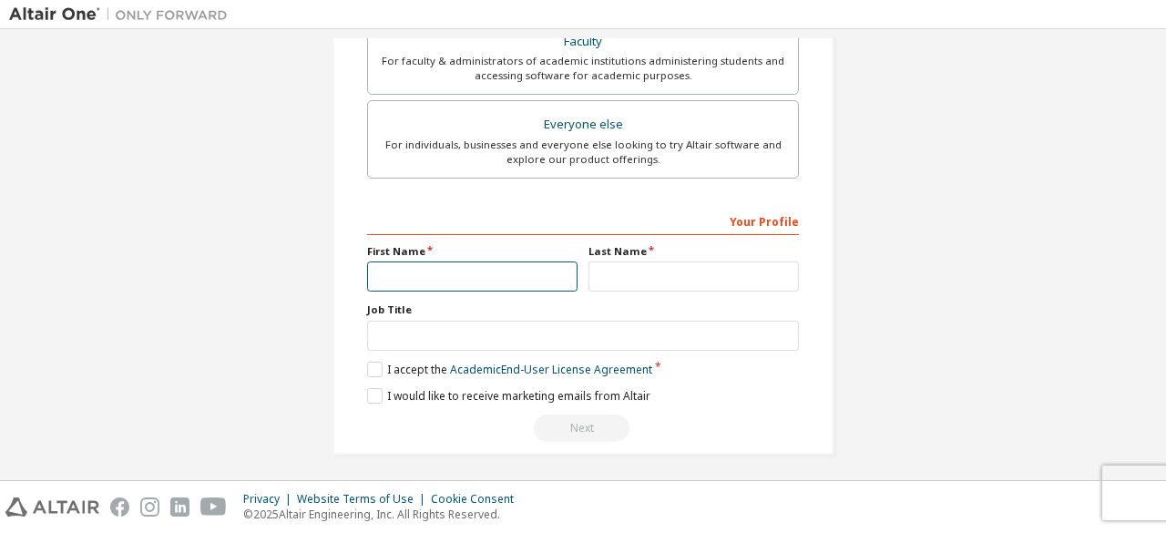
click at [485, 284] on input "text" at bounding box center [472, 277] width 211 height 30
type input "*****"
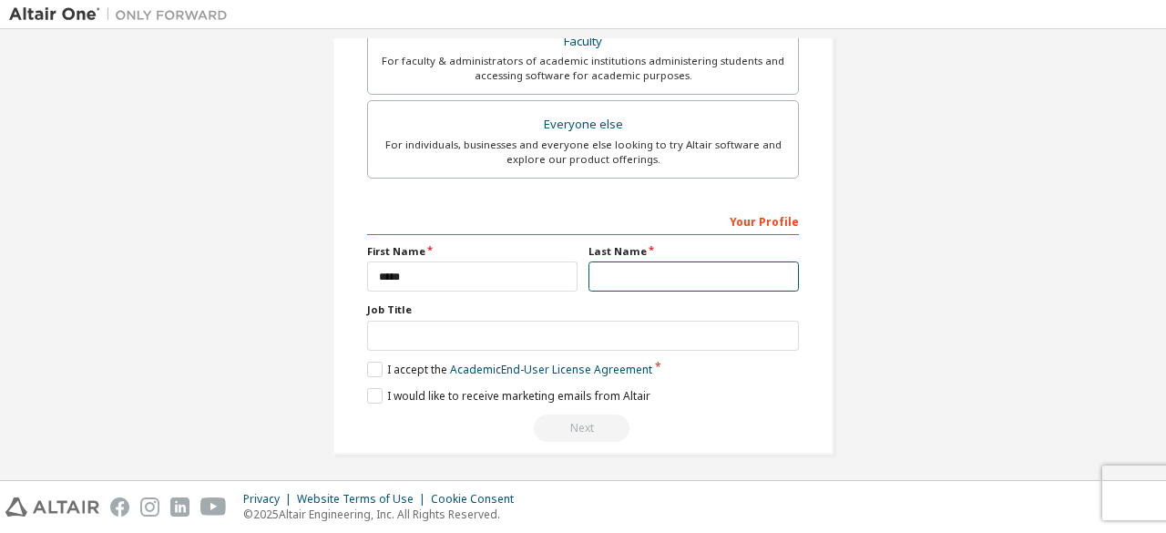
click at [634, 281] on input "text" at bounding box center [694, 277] width 211 height 30
type input "**"
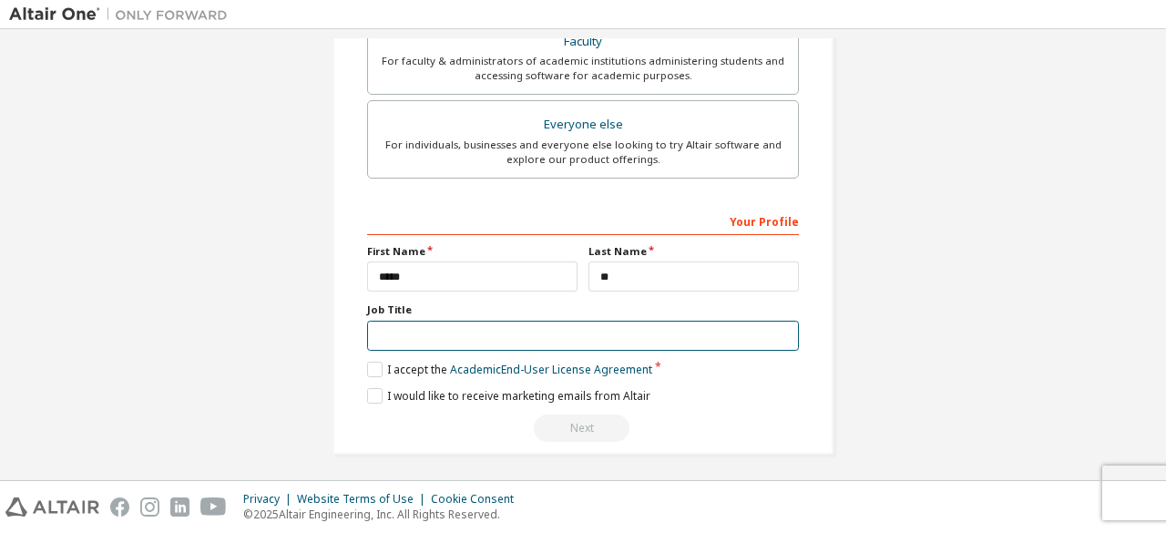
click at [594, 340] on input "text" at bounding box center [583, 336] width 432 height 30
type input "*******"
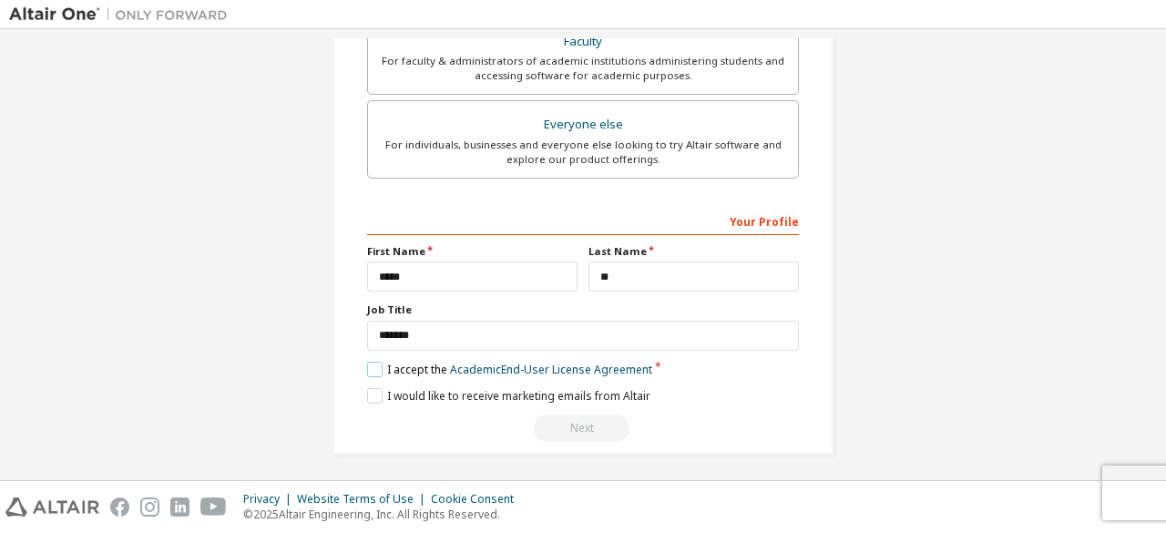
click at [375, 369] on label "I accept the Academic End-User License Agreement" at bounding box center [509, 369] width 285 height 15
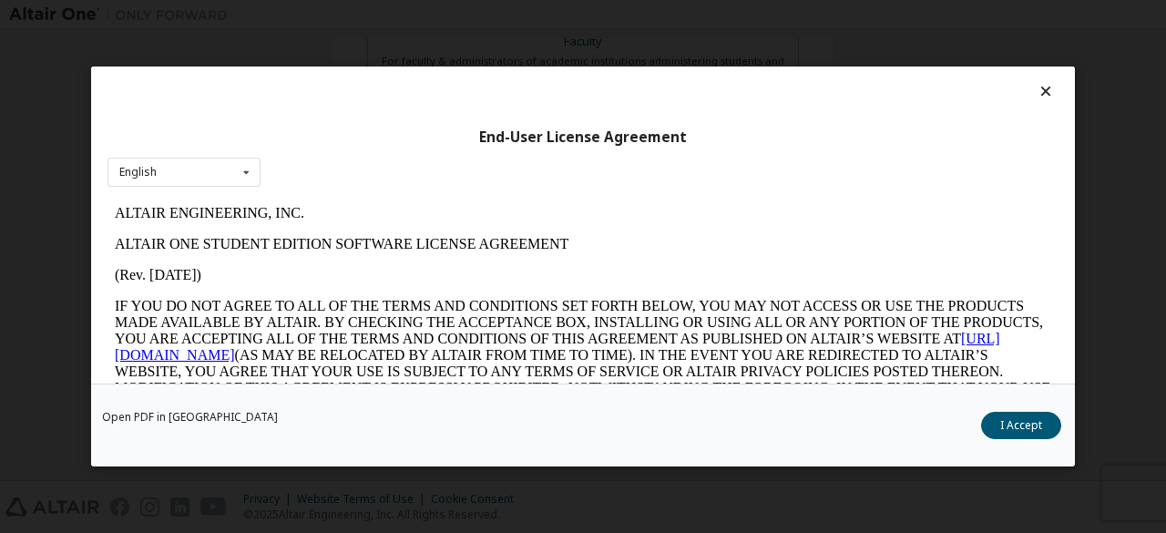
scroll to position [0, 0]
drag, startPoint x: 1006, startPoint y: 426, endPoint x: 988, endPoint y: 433, distance: 19.3
click at [1005, 426] on button "I Accept" at bounding box center [1021, 425] width 80 height 27
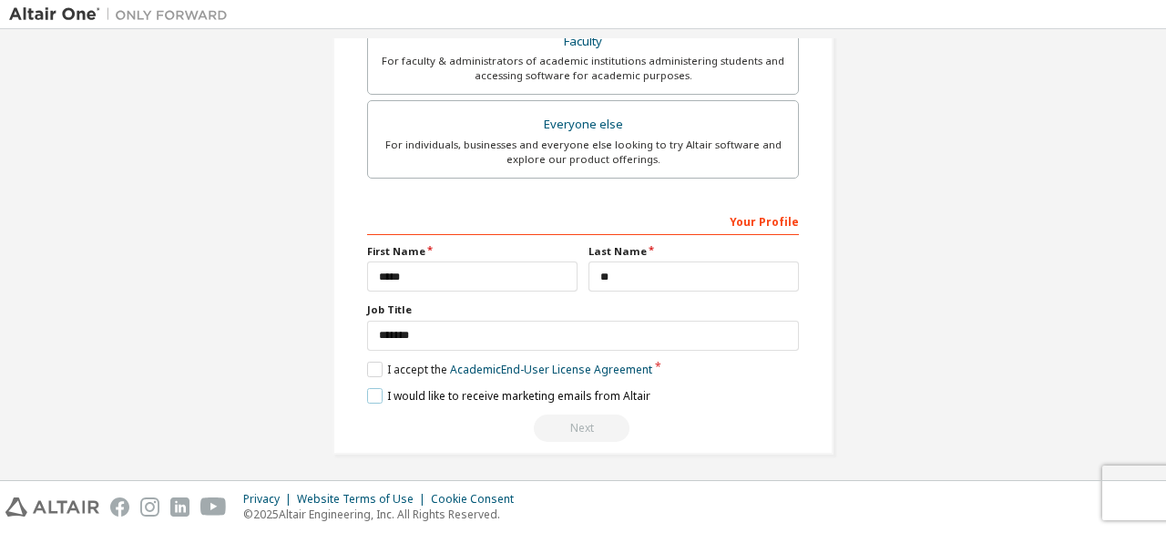
click at [377, 389] on label "I would like to receive marketing emails from Altair" at bounding box center [508, 395] width 283 height 15
click at [611, 431] on div "Next" at bounding box center [583, 428] width 432 height 27
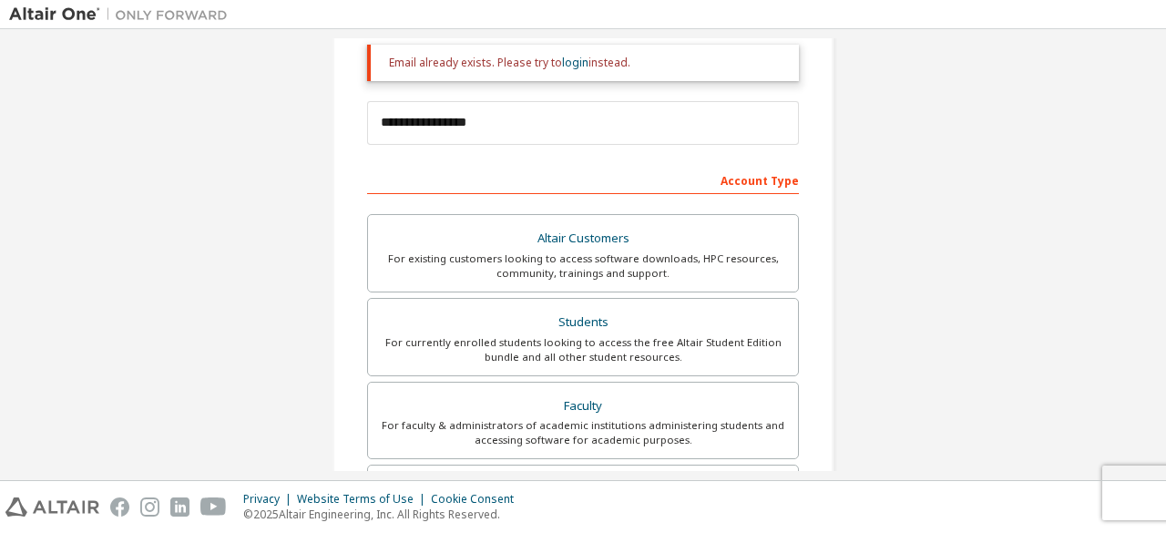
scroll to position [38, 0]
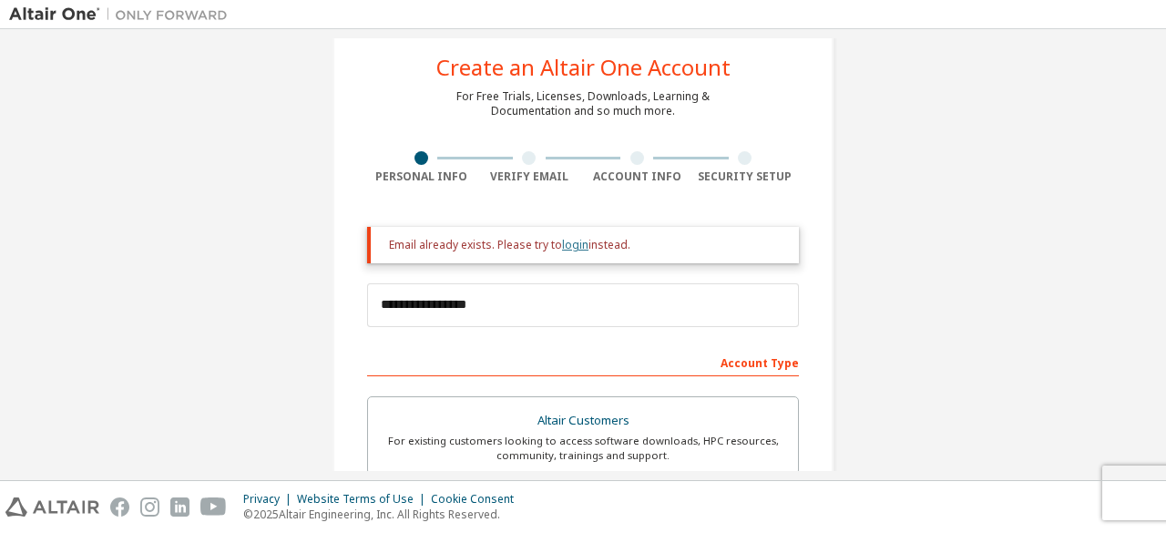
click at [581, 246] on link "login" at bounding box center [575, 244] width 26 height 15
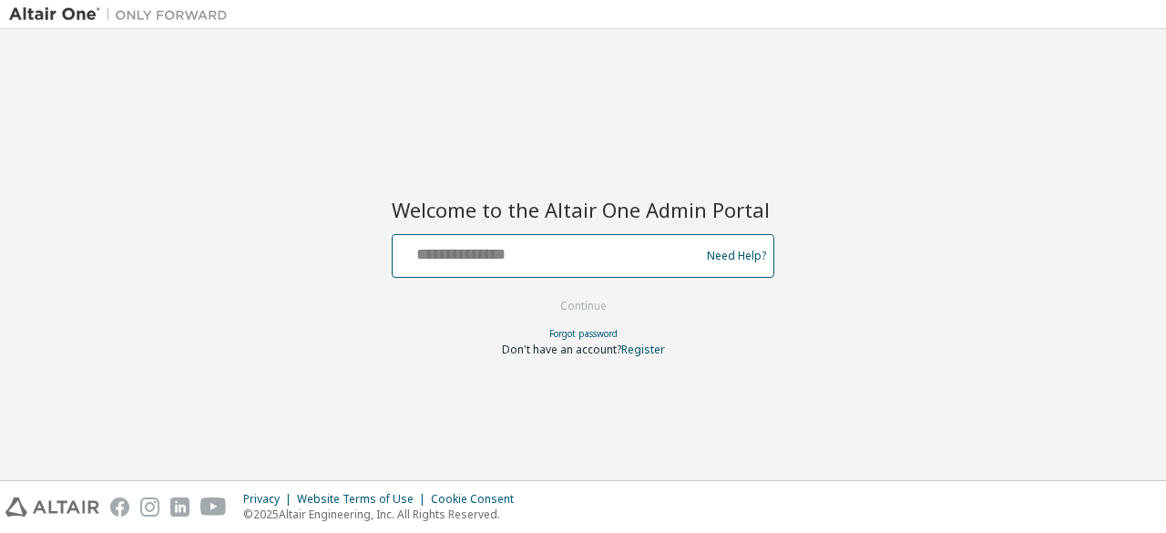
click at [583, 263] on input "text" at bounding box center [549, 252] width 298 height 26
type input "**********"
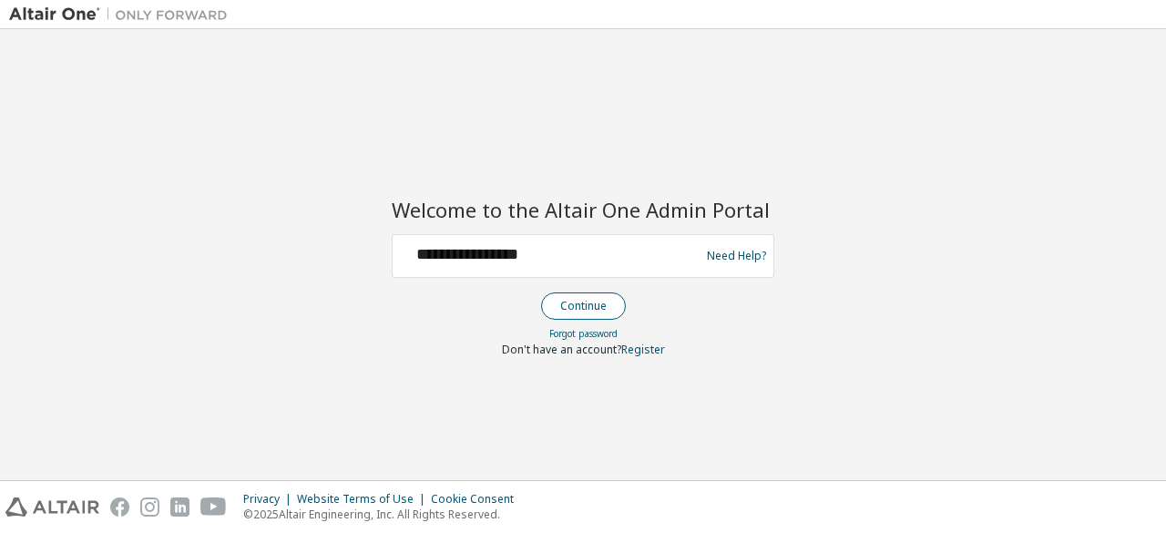
click at [586, 310] on button "Continue" at bounding box center [583, 306] width 85 height 27
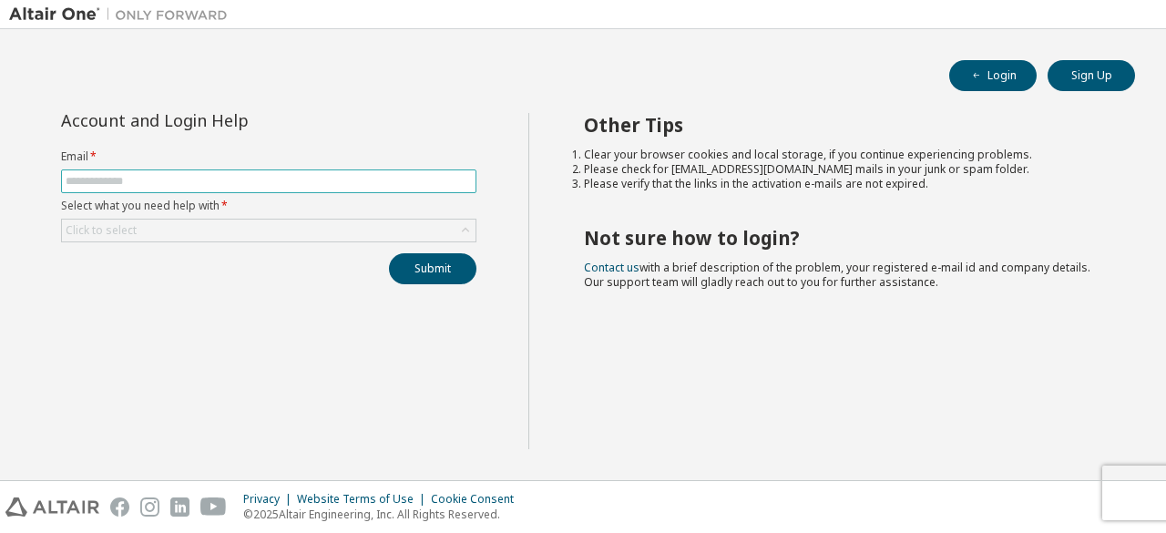
click at [274, 180] on input "text" at bounding box center [269, 181] width 406 height 15
type input "**********"
click at [257, 235] on div "Click to select" at bounding box center [269, 231] width 414 height 22
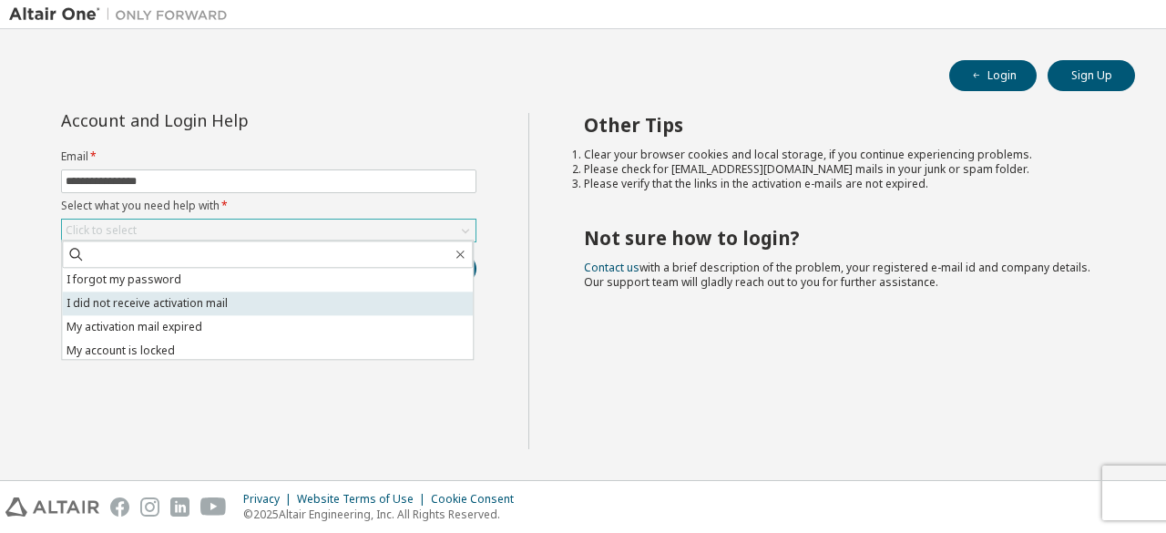
scroll to position [51, 0]
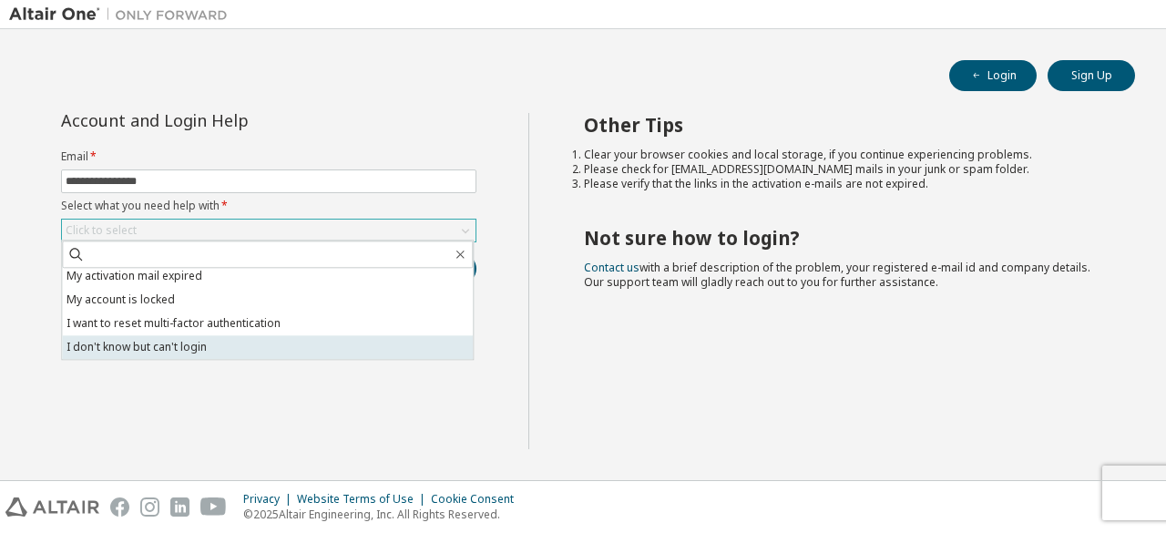
click at [267, 347] on li "I don't know but can't login" at bounding box center [267, 347] width 411 height 24
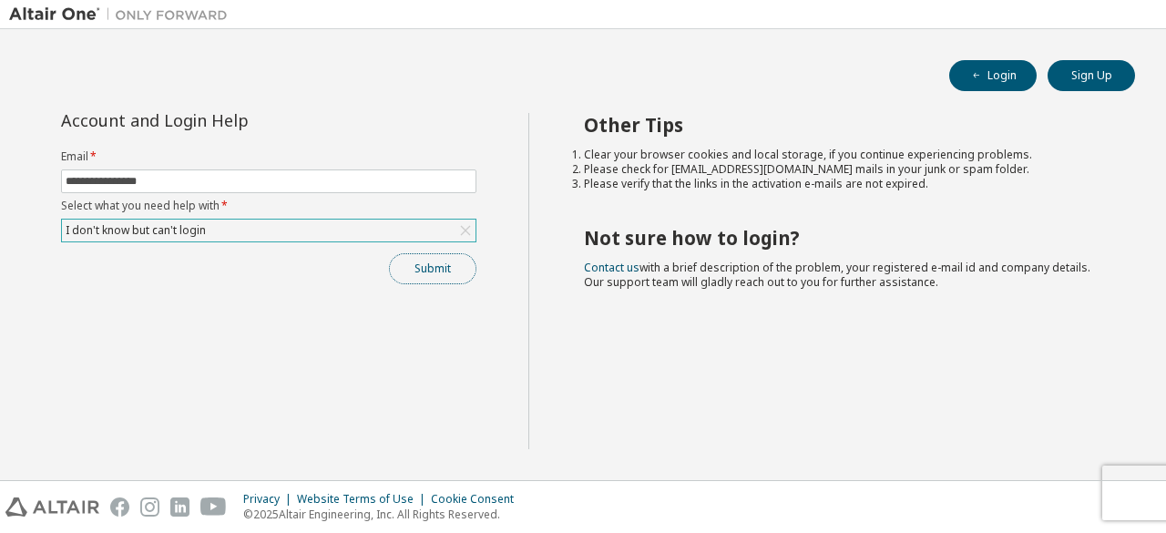
click at [413, 265] on button "Submit" at bounding box center [432, 268] width 87 height 31
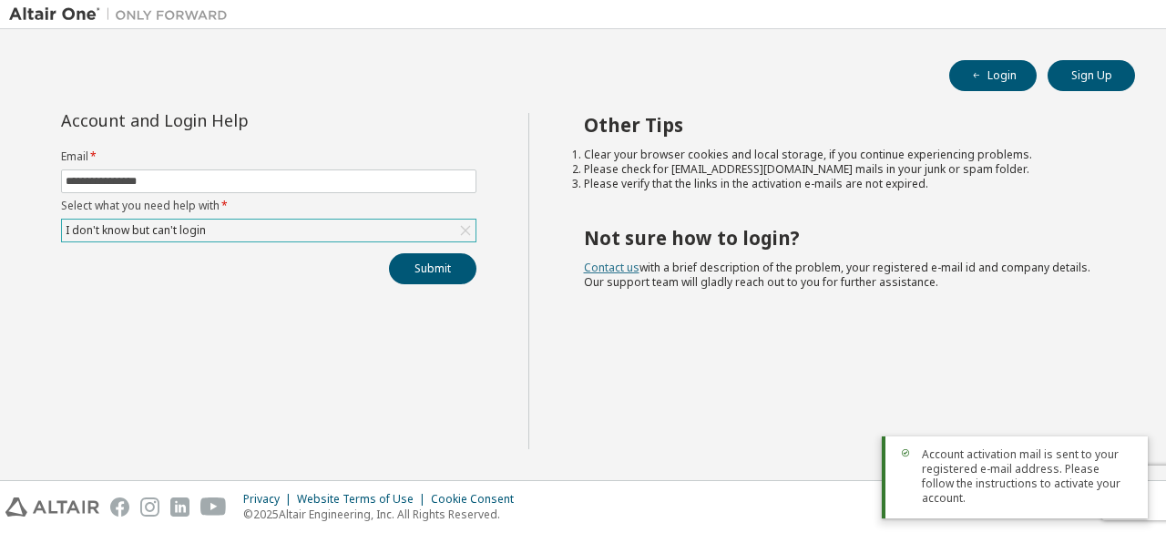
click at [614, 273] on link "Contact us" at bounding box center [612, 267] width 56 height 15
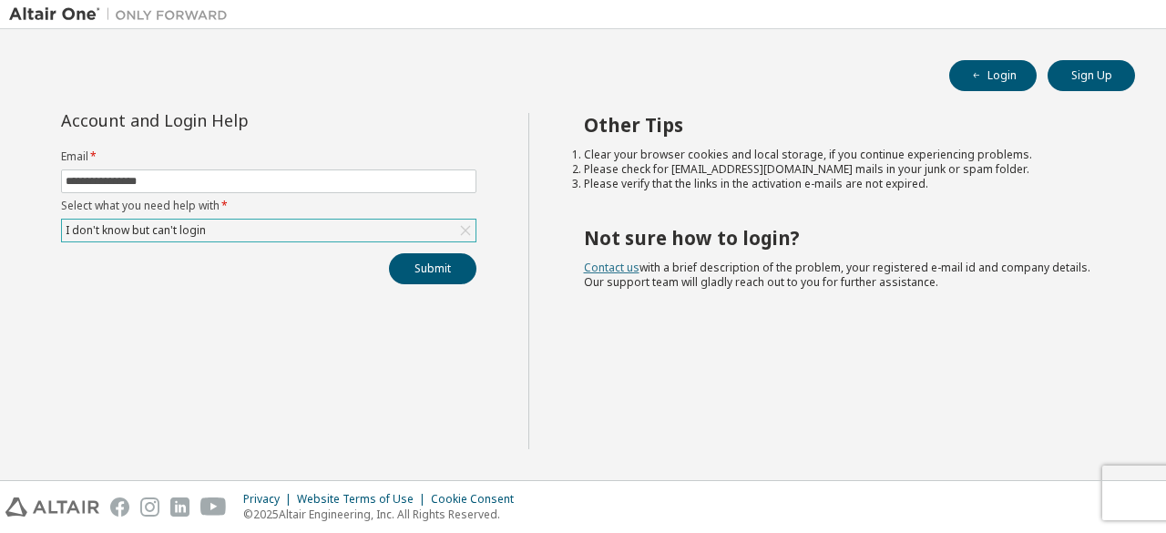
click at [607, 265] on link "Contact us" at bounding box center [612, 267] width 56 height 15
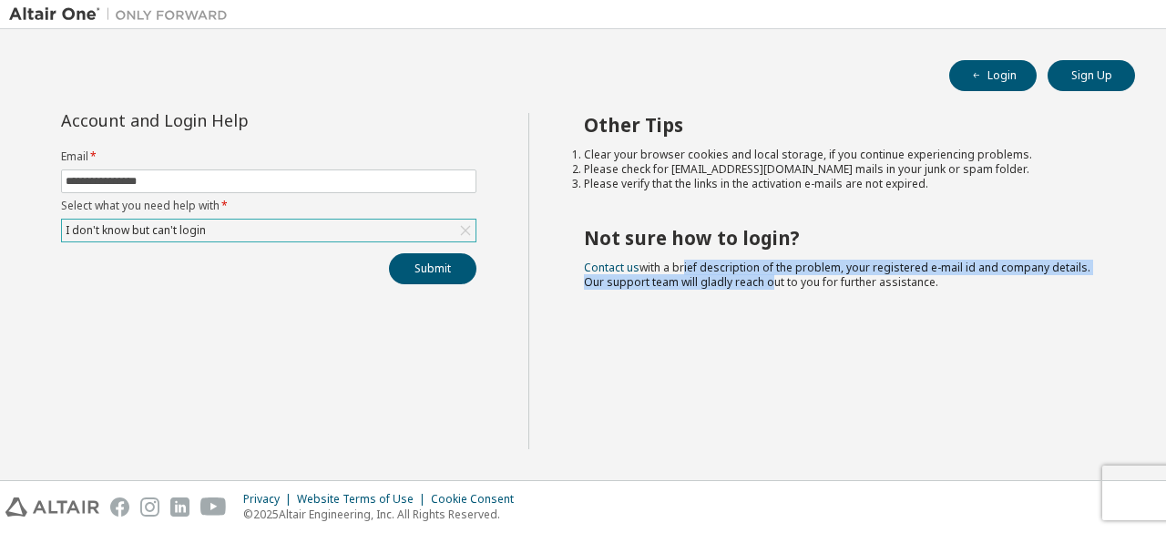
drag, startPoint x: 682, startPoint y: 265, endPoint x: 771, endPoint y: 318, distance: 103.8
click at [766, 320] on div "Other Tips Clear your browser cookies and local storage, if you continue experi…" at bounding box center [844, 281] width 630 height 336
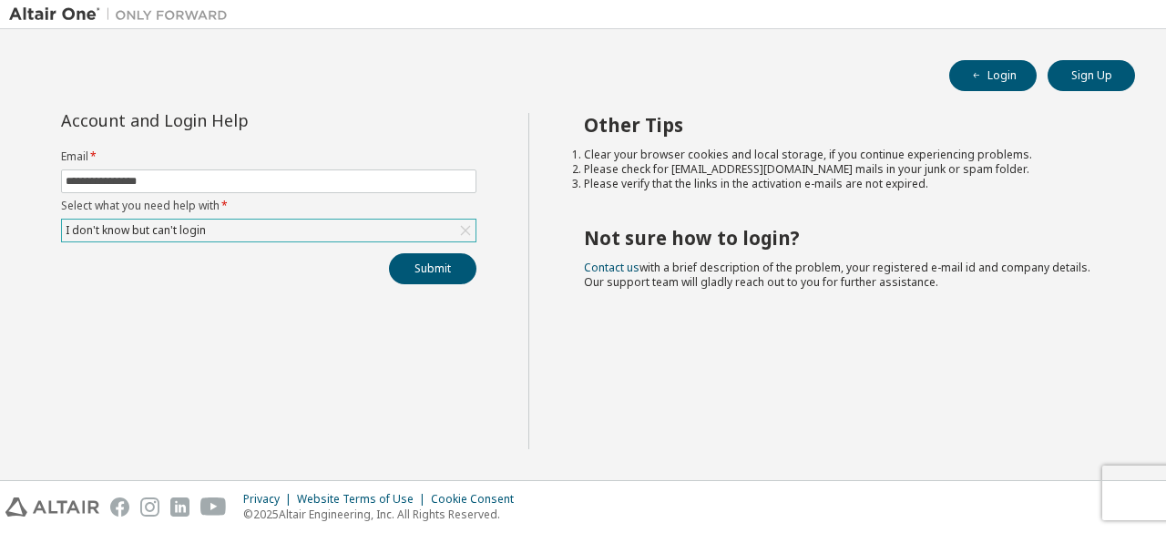
click at [935, 281] on div "Other Tips Clear your browser cookies and local storage, if you continue experi…" at bounding box center [844, 281] width 630 height 336
drag, startPoint x: 622, startPoint y: 161, endPoint x: 660, endPoint y: 165, distance: 38.4
click at [660, 165] on li "Please check for [EMAIL_ADDRESS][DOMAIN_NAME] mails in your junk or spam folder." at bounding box center [843, 169] width 519 height 15
click at [985, 78] on button "Login" at bounding box center [993, 75] width 87 height 31
